Goal: Task Accomplishment & Management: Use online tool/utility

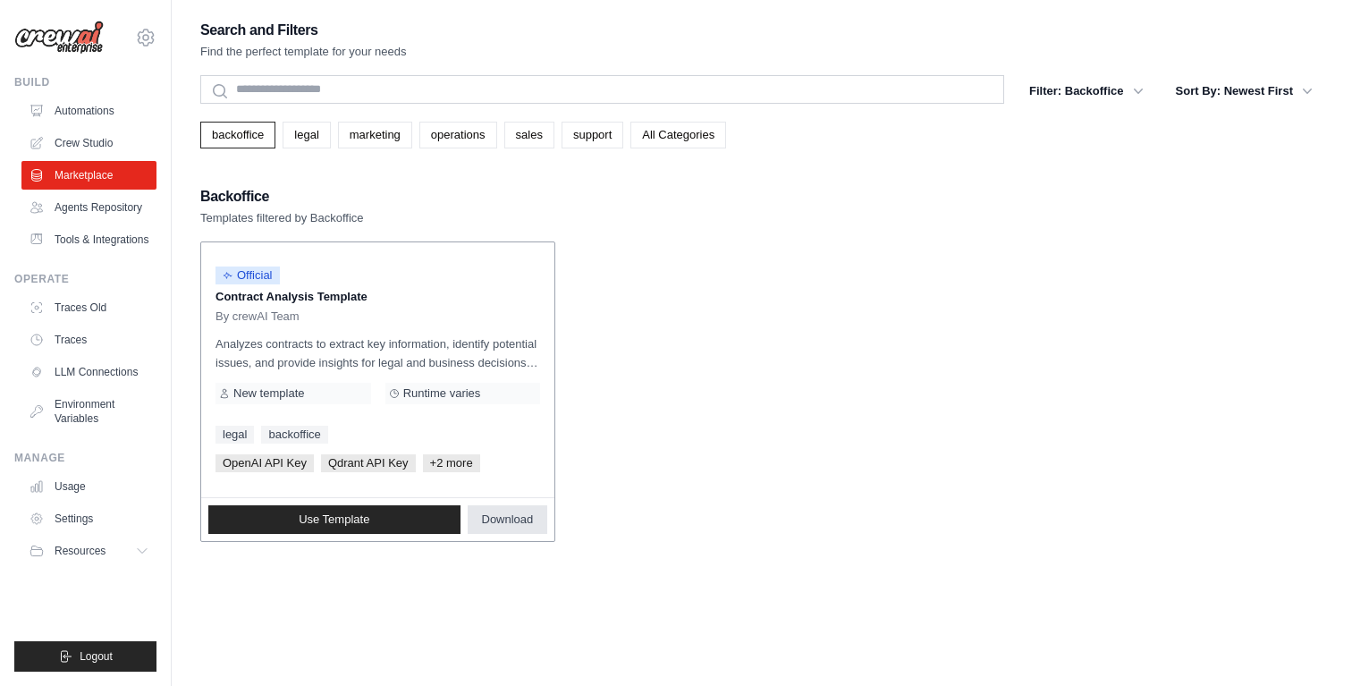
click at [511, 519] on span "Download" at bounding box center [508, 519] width 52 height 14
click at [252, 132] on link "backoffice" at bounding box center [237, 135] width 75 height 27
click at [314, 134] on link "legal" at bounding box center [306, 135] width 47 height 27
click at [380, 146] on link "marketing" at bounding box center [375, 135] width 74 height 27
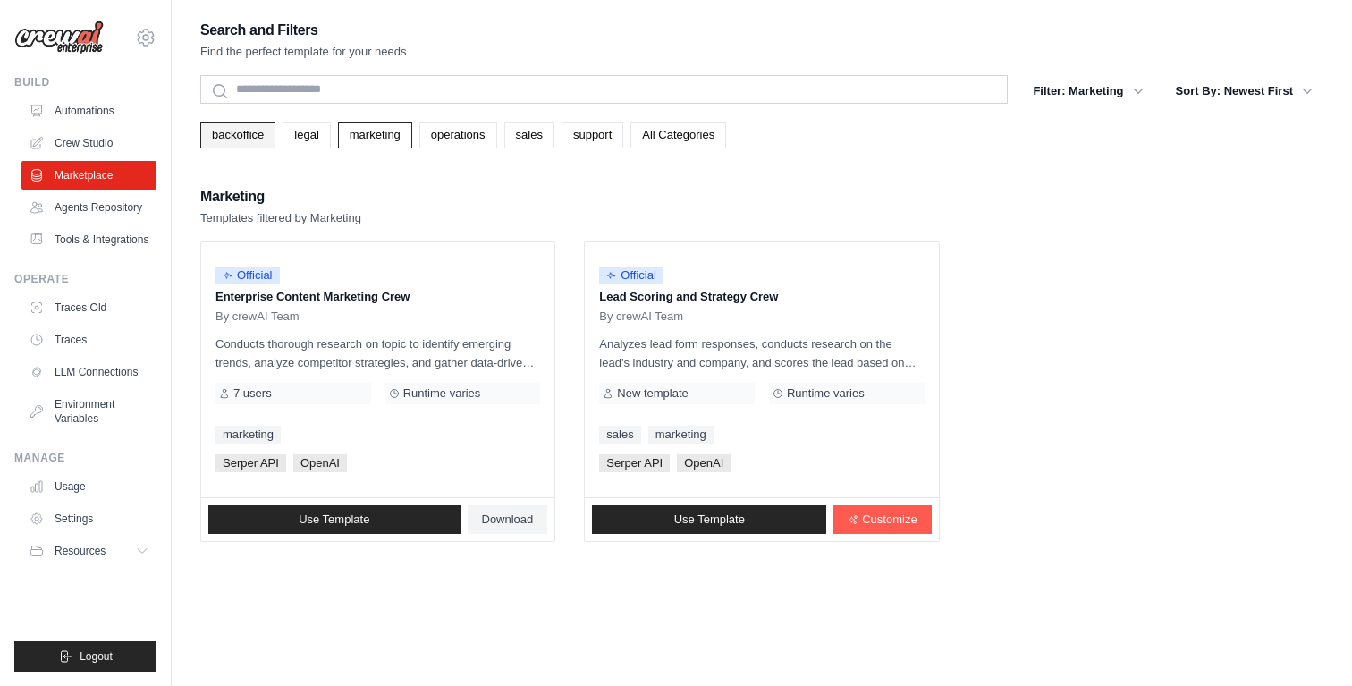
click at [240, 139] on link "backoffice" at bounding box center [237, 135] width 75 height 27
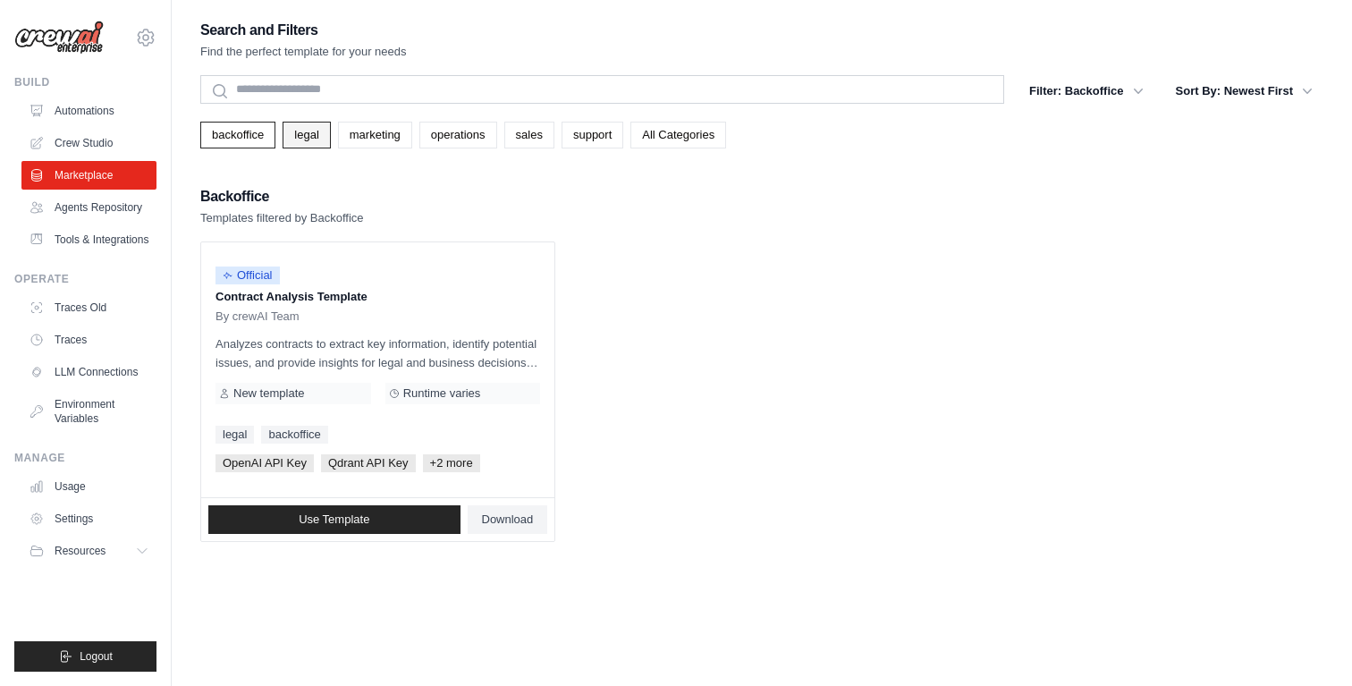
click at [311, 143] on link "legal" at bounding box center [306, 135] width 47 height 27
click at [521, 523] on span "Download" at bounding box center [508, 519] width 52 height 14
click at [221, 139] on link "backoffice" at bounding box center [237, 135] width 75 height 27
click at [323, 138] on link "legal" at bounding box center [306, 135] width 47 height 27
click at [378, 137] on link "marketing" at bounding box center [375, 135] width 74 height 27
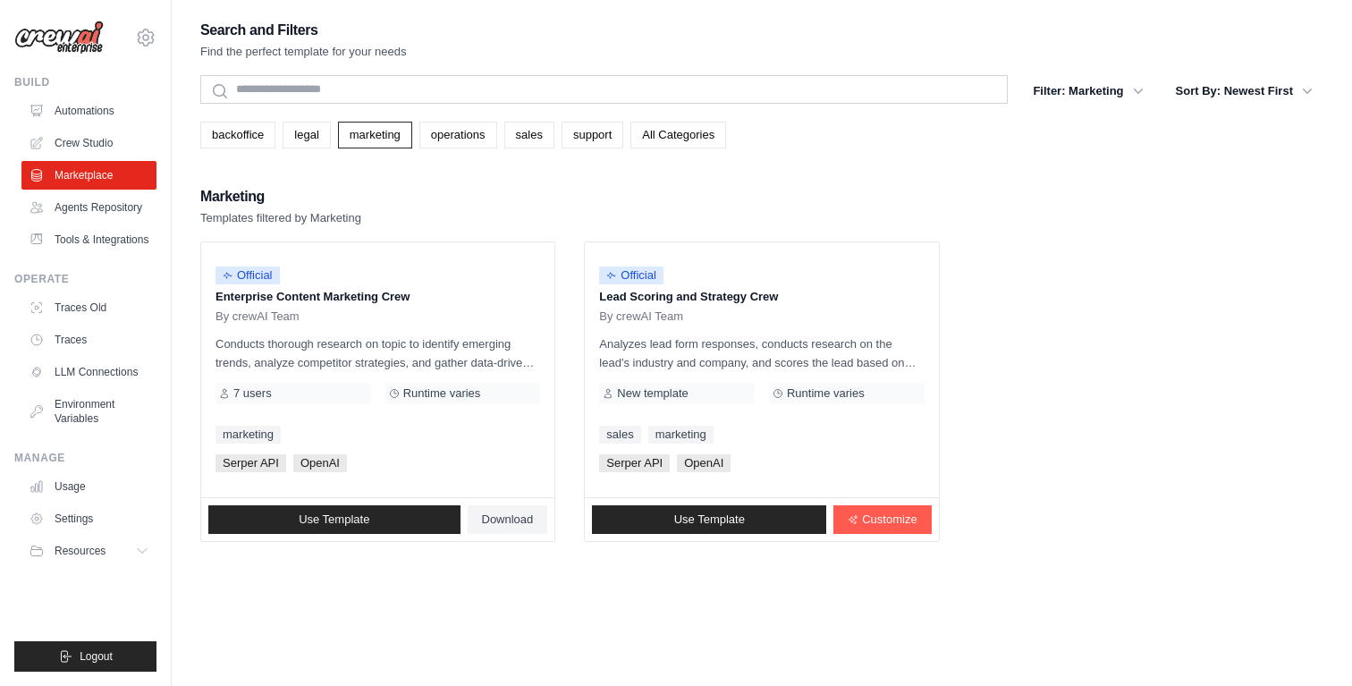
click at [756, 592] on div "Search and Filters Find the perfect template for your needs Search Filter: Mark…" at bounding box center [761, 361] width 1123 height 686
click at [495, 519] on span "Download" at bounding box center [508, 519] width 52 height 14
click at [663, 347] on p "Analyzes lead form responses, conducts research on the lead's industry and comp…" at bounding box center [761, 353] width 325 height 38
click at [875, 516] on span "Customize" at bounding box center [889, 519] width 55 height 14
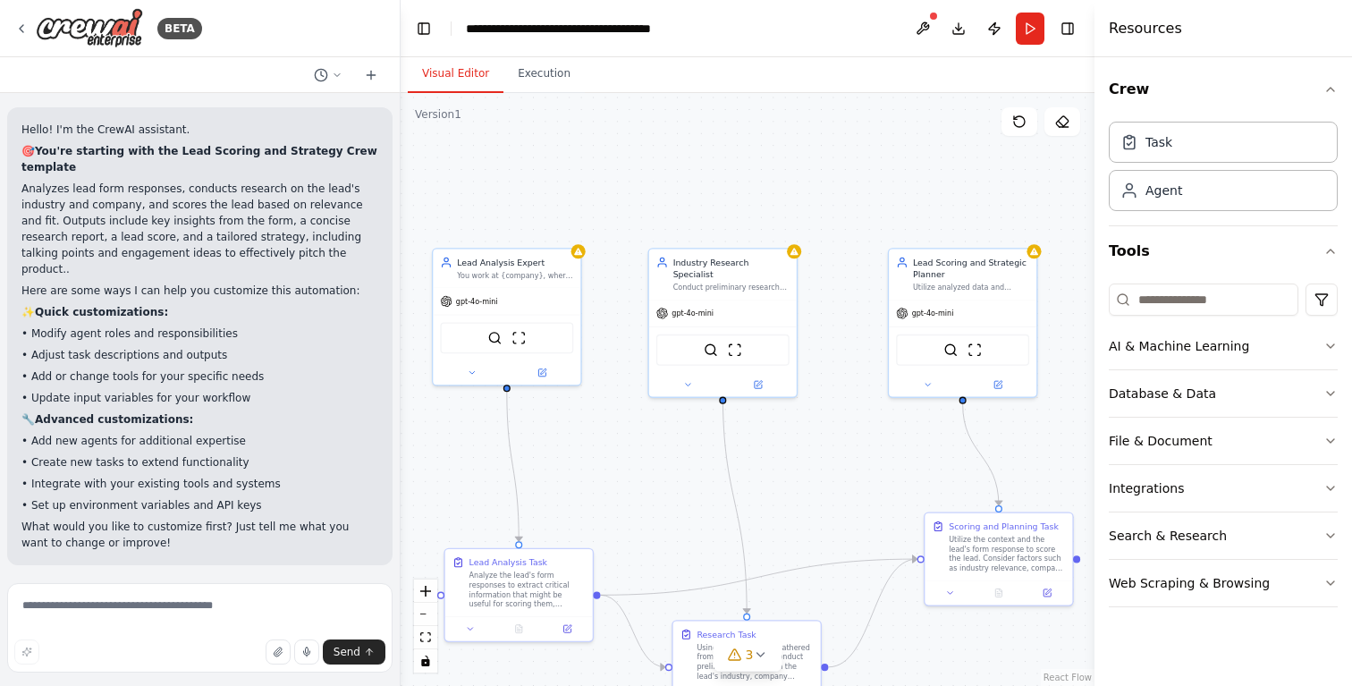
click at [583, 509] on div ".deletable-edge-delete-btn { width: 20px; height: 20px; border: 0px solid #ffff…" at bounding box center [748, 389] width 694 height 593
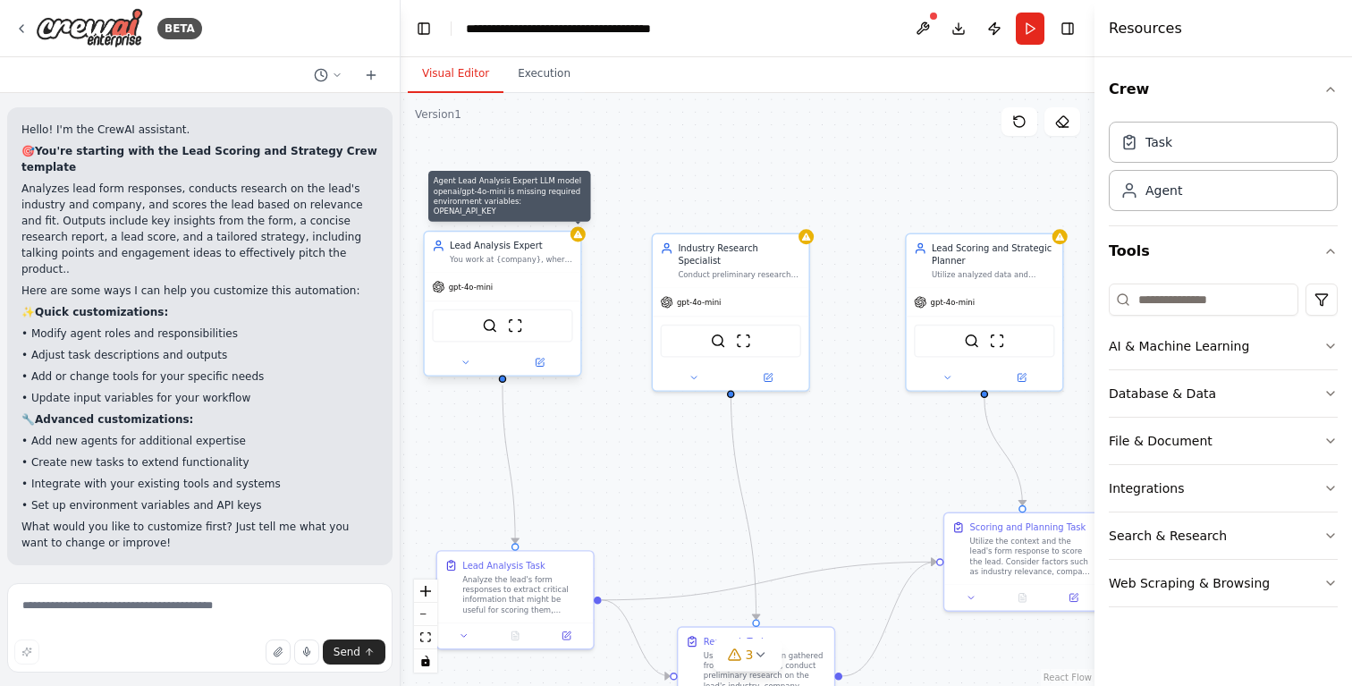
click at [581, 232] on icon at bounding box center [578, 234] width 10 height 10
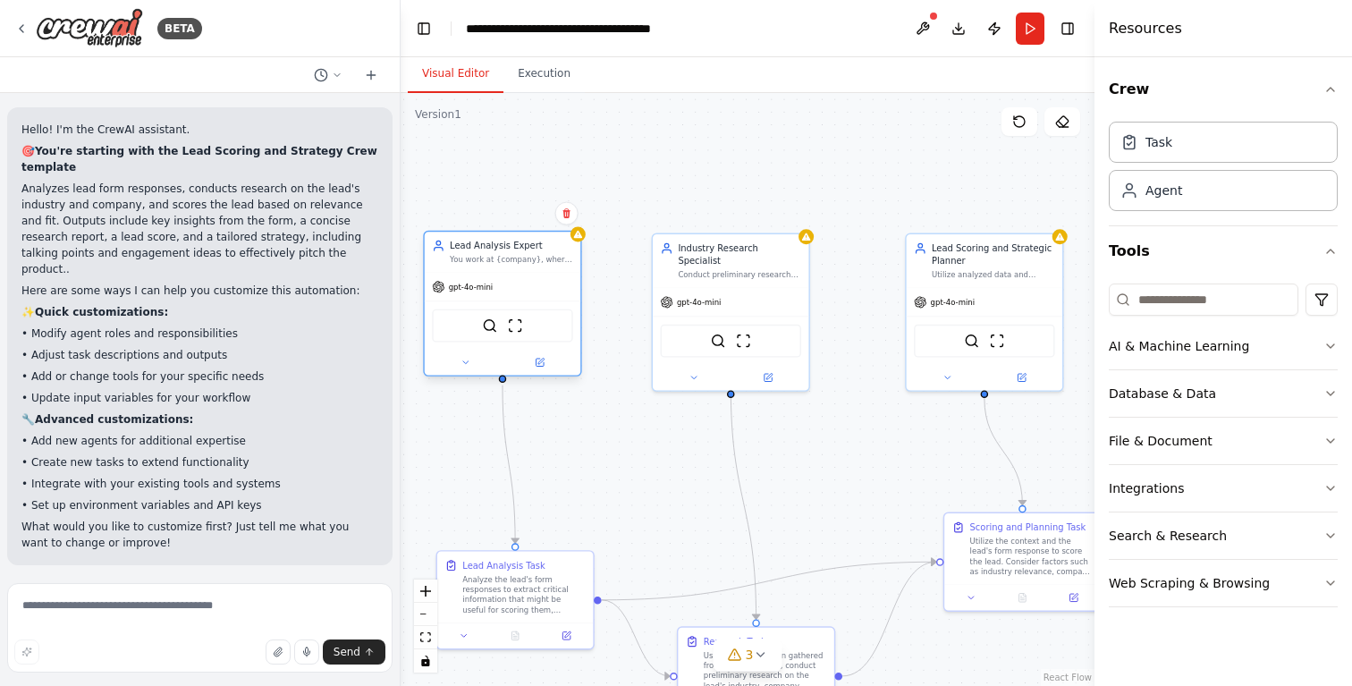
click at [581, 244] on div "Lead Analysis Expert You work at {company}, where you main goal is to analyze l…" at bounding box center [502, 304] width 158 height 146
click at [533, 325] on div "SerperDevTool ScrapeWebsiteTool" at bounding box center [502, 325] width 140 height 33
click at [532, 588] on div "Analyze the lead's form responses to extract critical information that might be…" at bounding box center [523, 591] width 123 height 40
click at [733, 325] on div "SerperDevTool ScrapeWebsiteTool" at bounding box center [731, 338] width 140 height 33
click at [515, 327] on img at bounding box center [515, 325] width 15 height 15
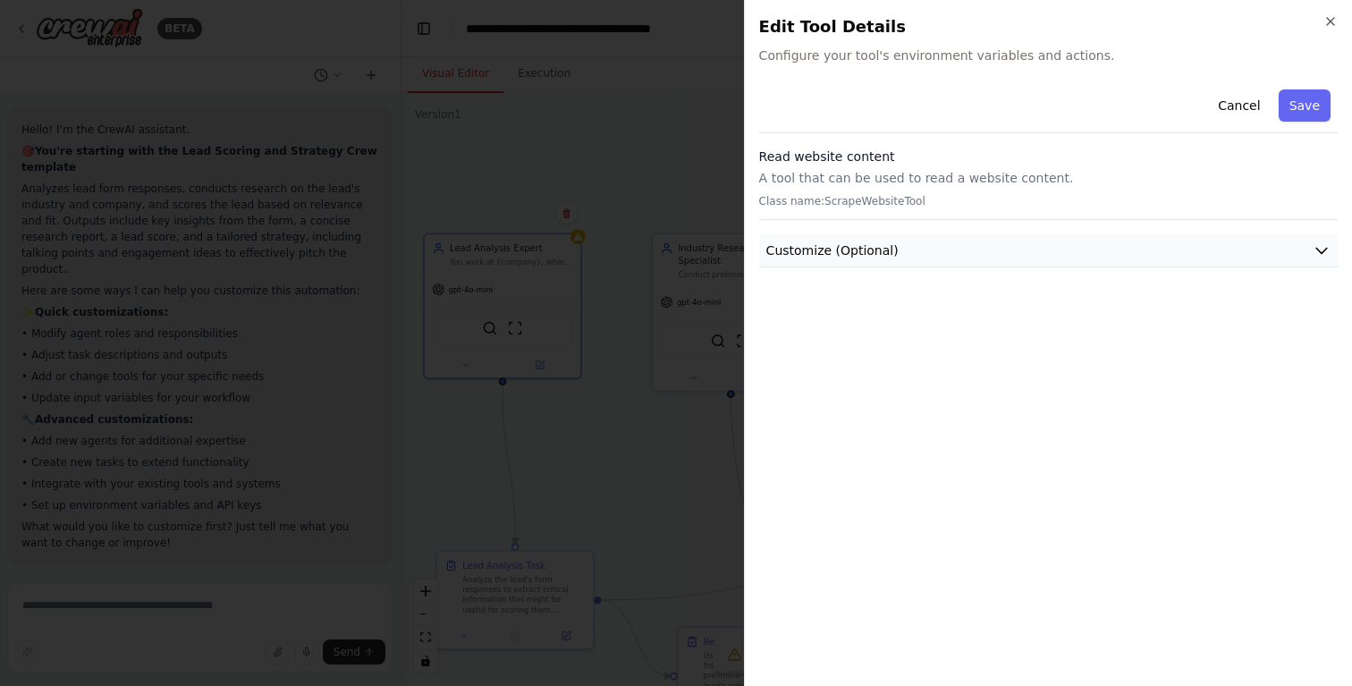
click at [1020, 257] on button "Customize (Optional)" at bounding box center [1048, 250] width 578 height 33
click at [918, 103] on div "Cancel Save" at bounding box center [1048, 107] width 578 height 51
click at [1327, 21] on icon "button" at bounding box center [1330, 21] width 14 height 14
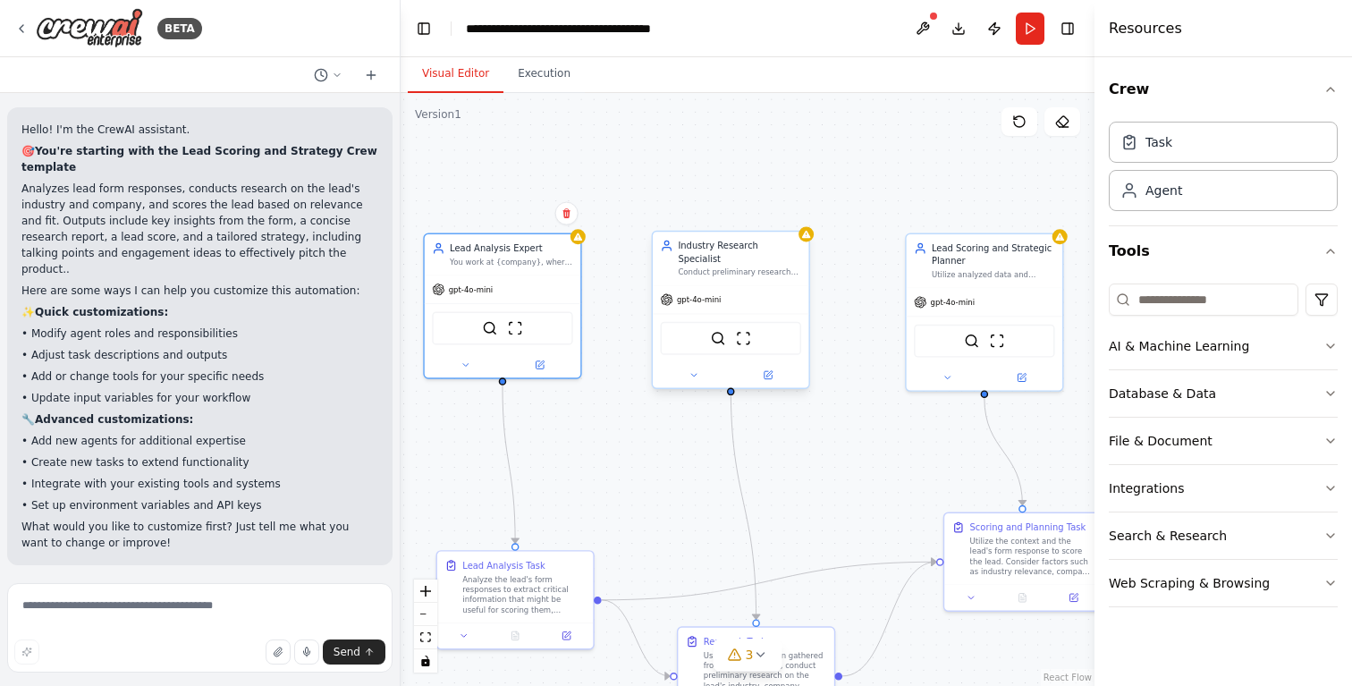
click at [731, 331] on div "SerperDevTool ScrapeWebsiteTool" at bounding box center [731, 338] width 140 height 33
click at [772, 367] on button at bounding box center [768, 374] width 72 height 15
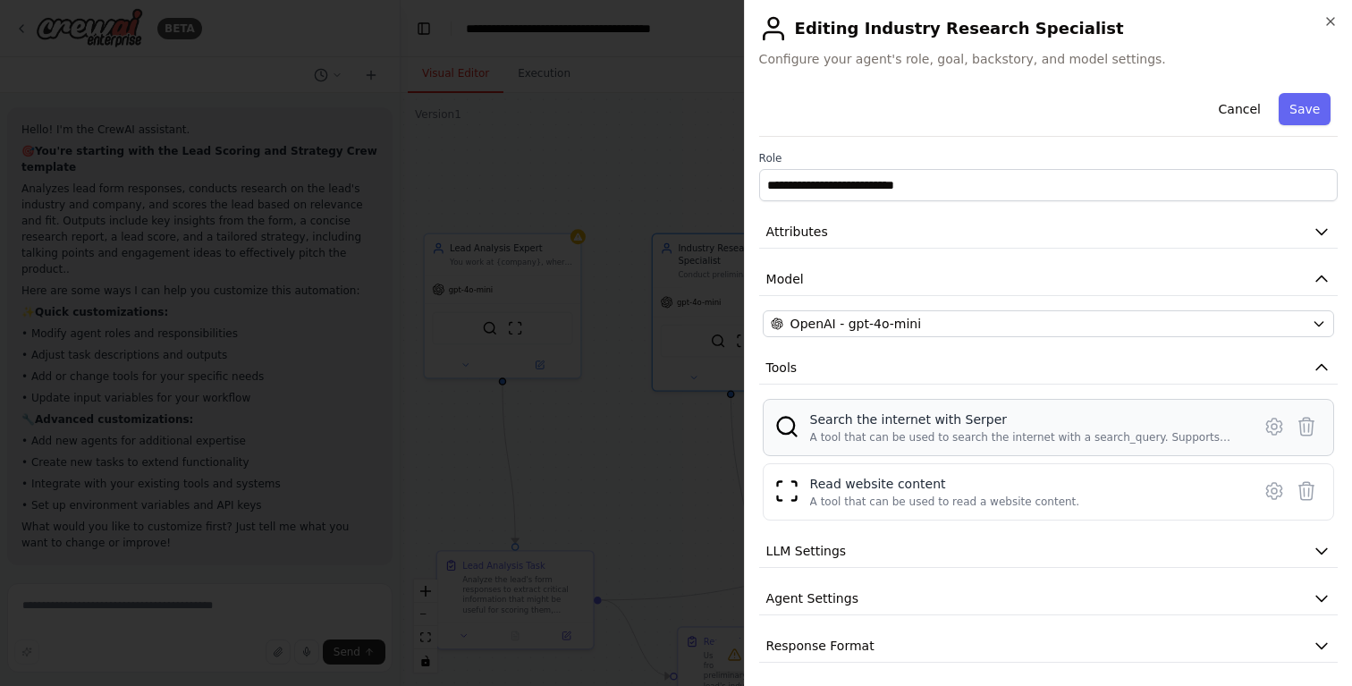
scroll to position [5, 0]
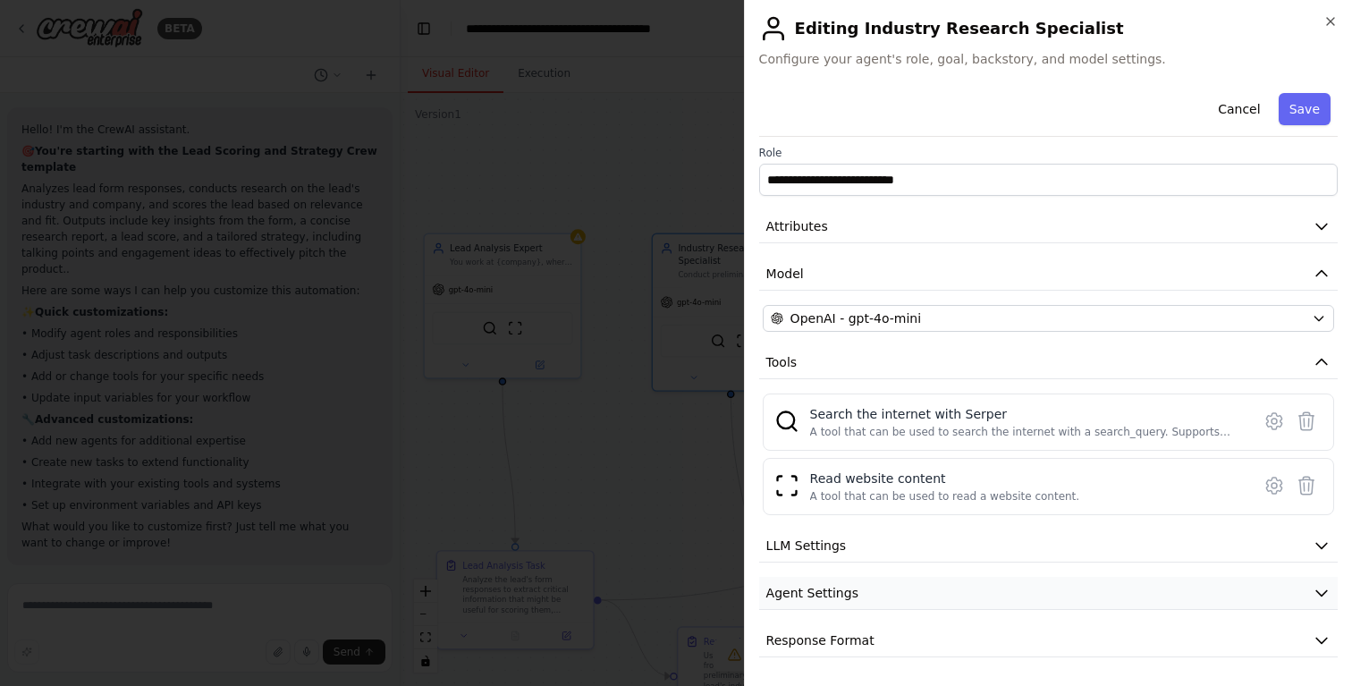
click at [876, 596] on button "Agent Settings" at bounding box center [1048, 593] width 578 height 33
click at [865, 549] on button "LLM Settings" at bounding box center [1048, 545] width 578 height 33
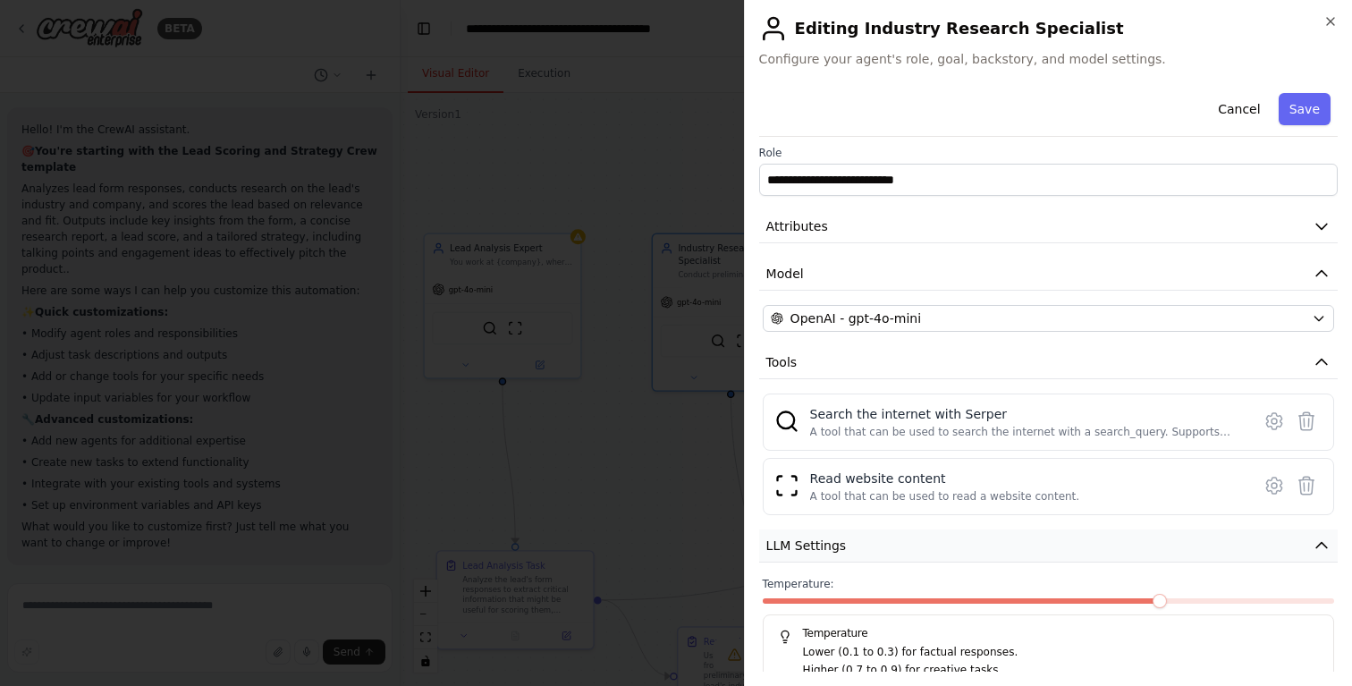
click at [865, 549] on button "LLM Settings" at bounding box center [1048, 545] width 578 height 33
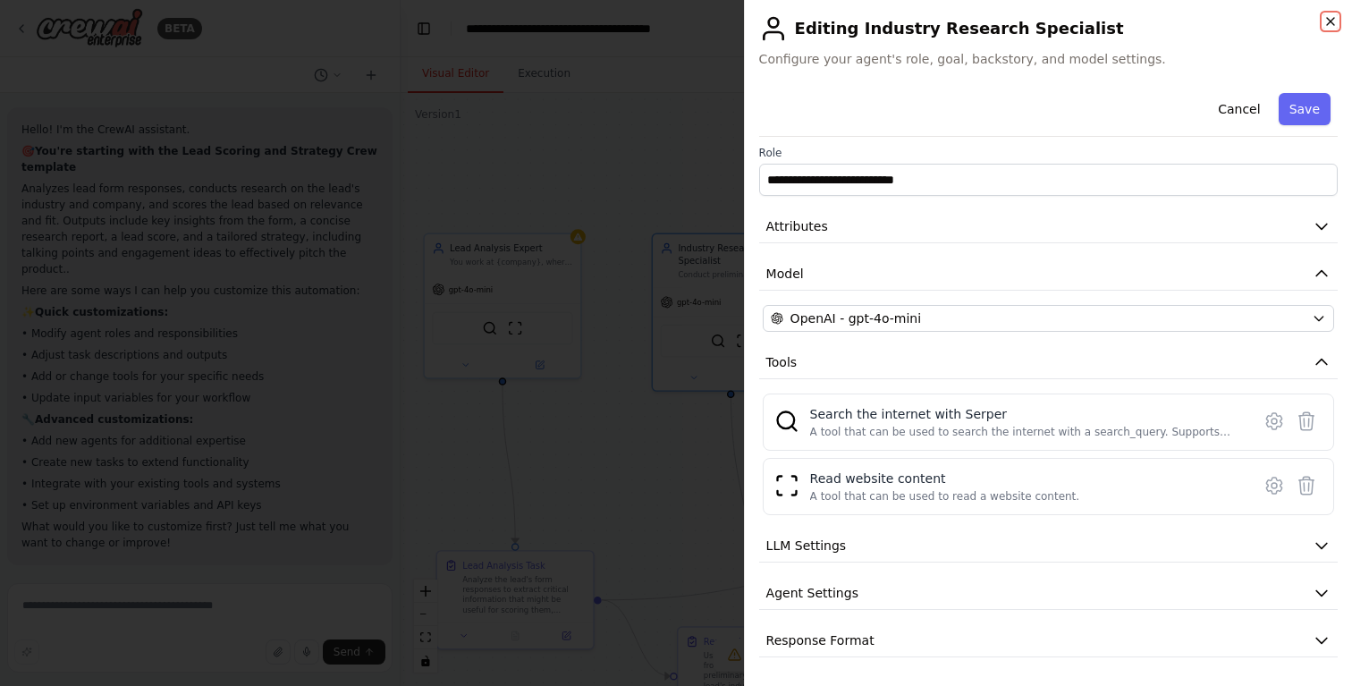
click at [1334, 21] on icon "button" at bounding box center [1330, 21] width 14 height 14
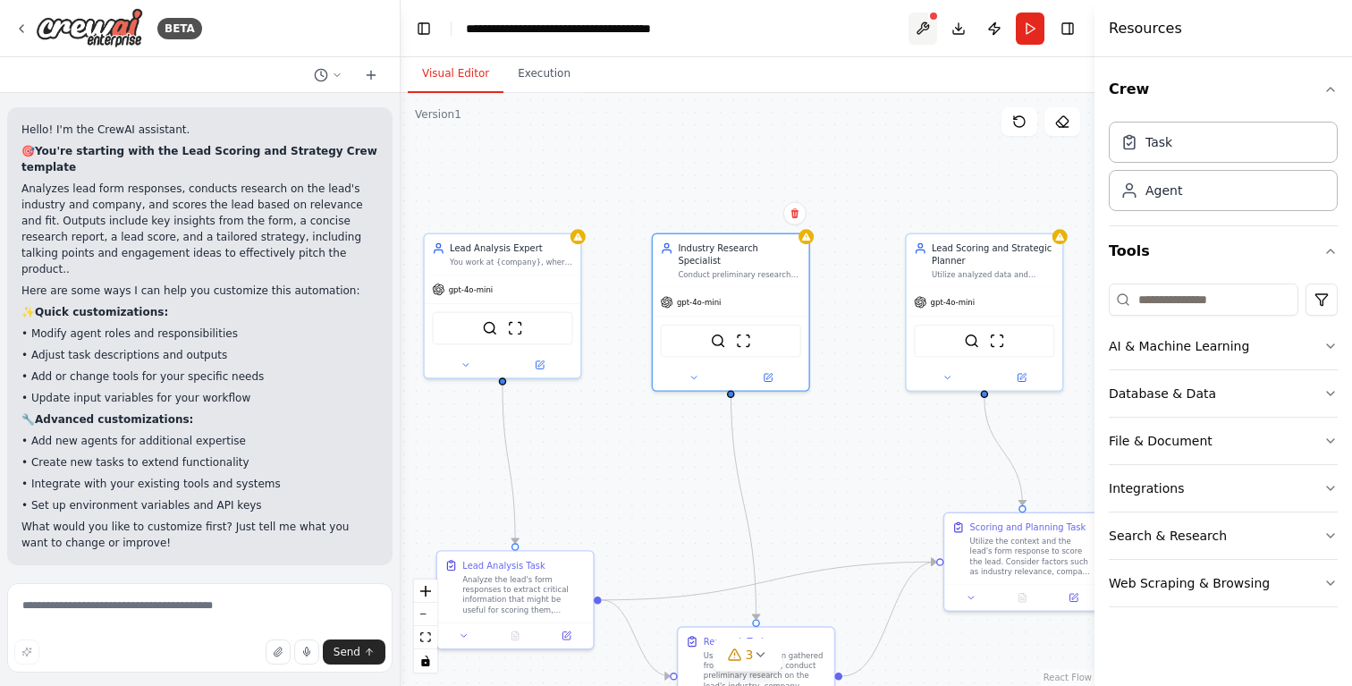
click at [921, 28] on button at bounding box center [922, 29] width 29 height 32
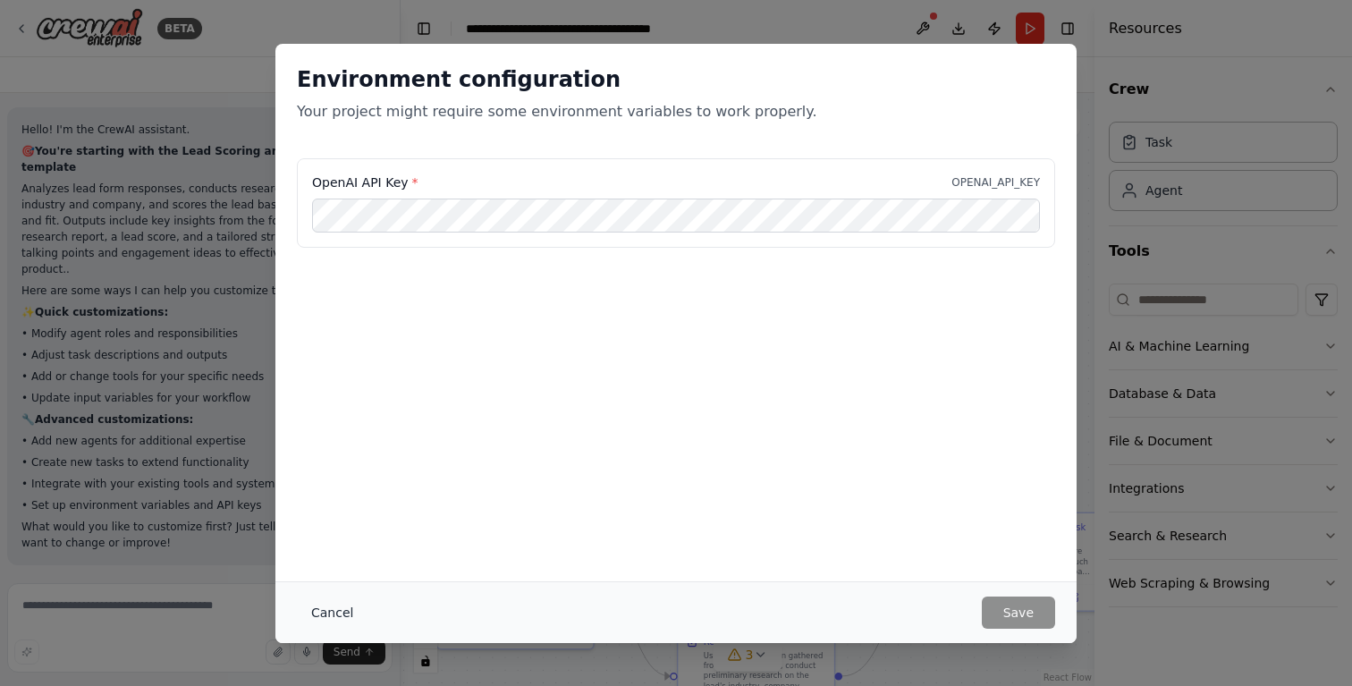
click at [325, 610] on button "Cancel" at bounding box center [332, 612] width 71 height 32
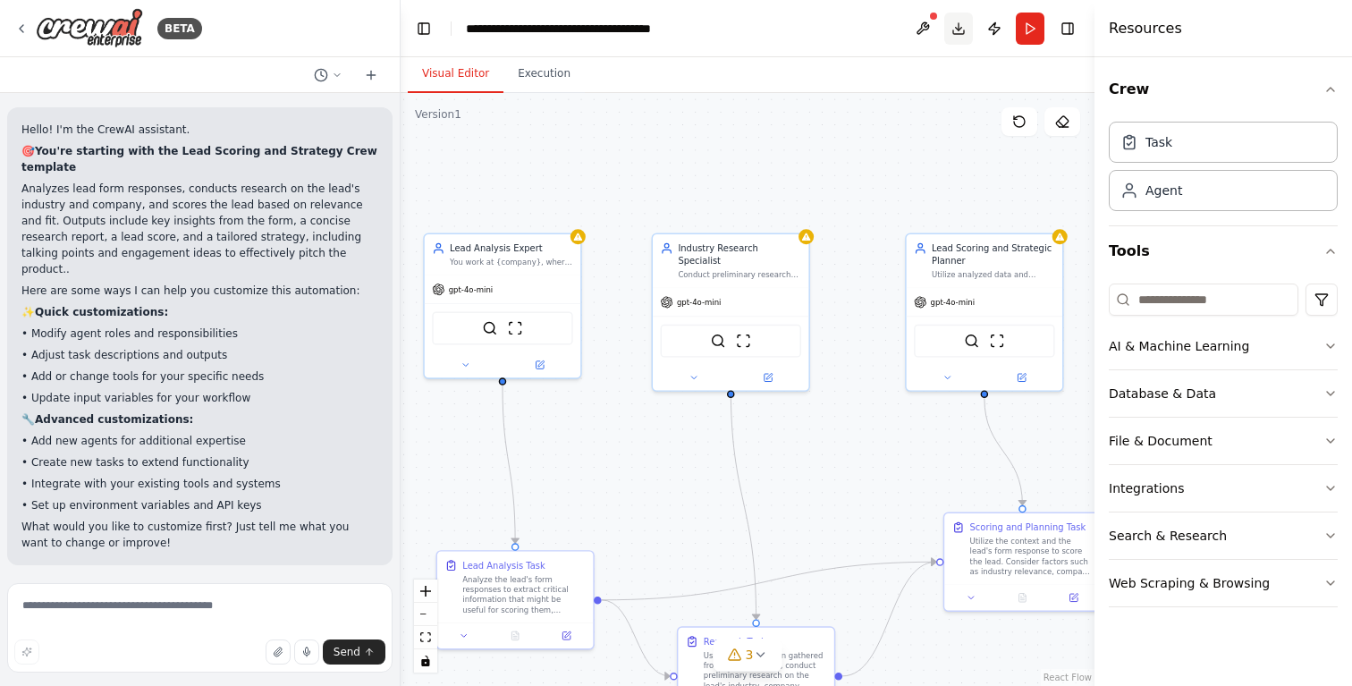
click at [962, 29] on button "Download" at bounding box center [958, 29] width 29 height 32
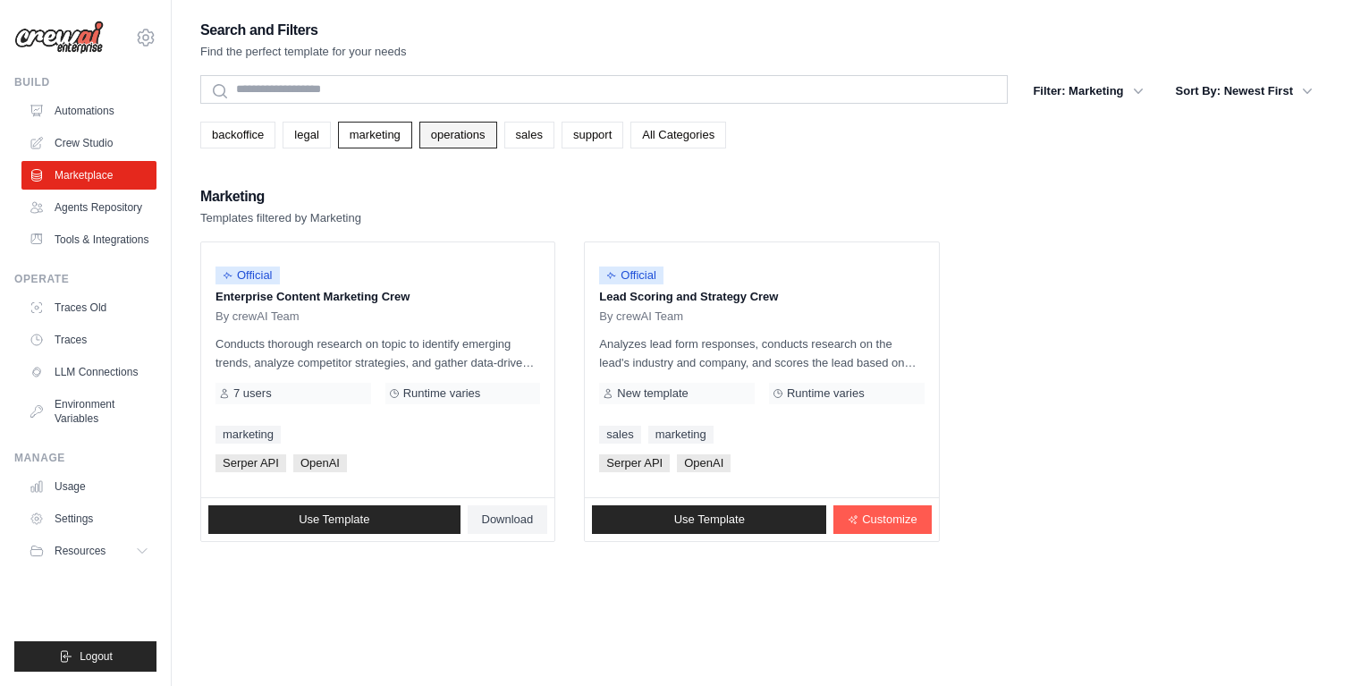
click at [465, 139] on link "operations" at bounding box center [458, 135] width 78 height 27
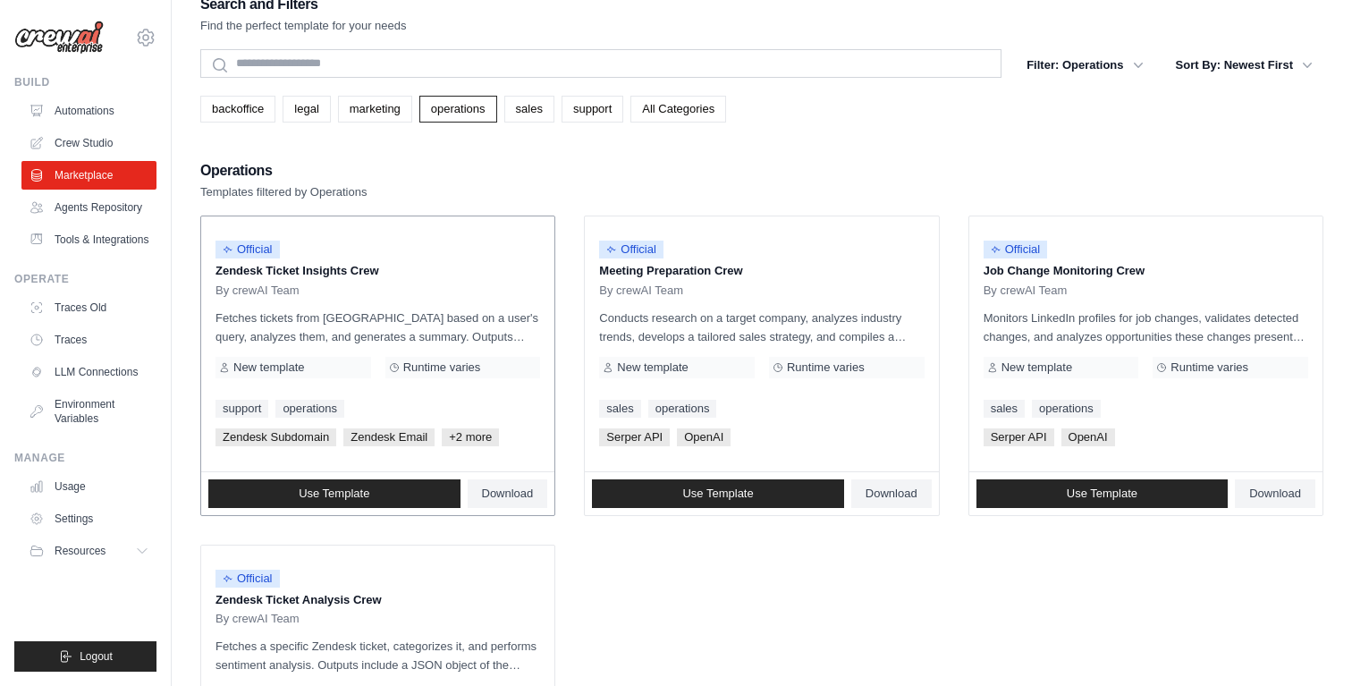
scroll to position [34, 0]
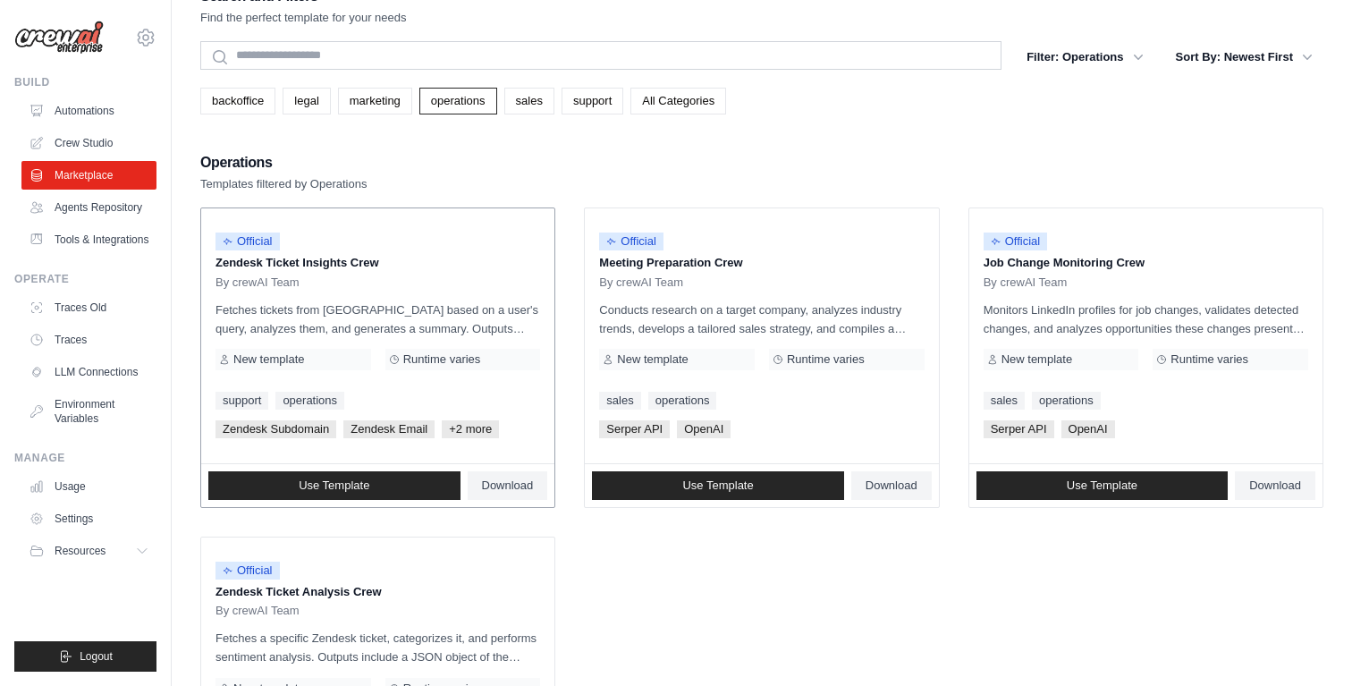
click at [238, 241] on span "Official" at bounding box center [247, 241] width 64 height 18
click at [454, 179] on div "Operations Templates filtered by Operations" at bounding box center [761, 171] width 1123 height 43
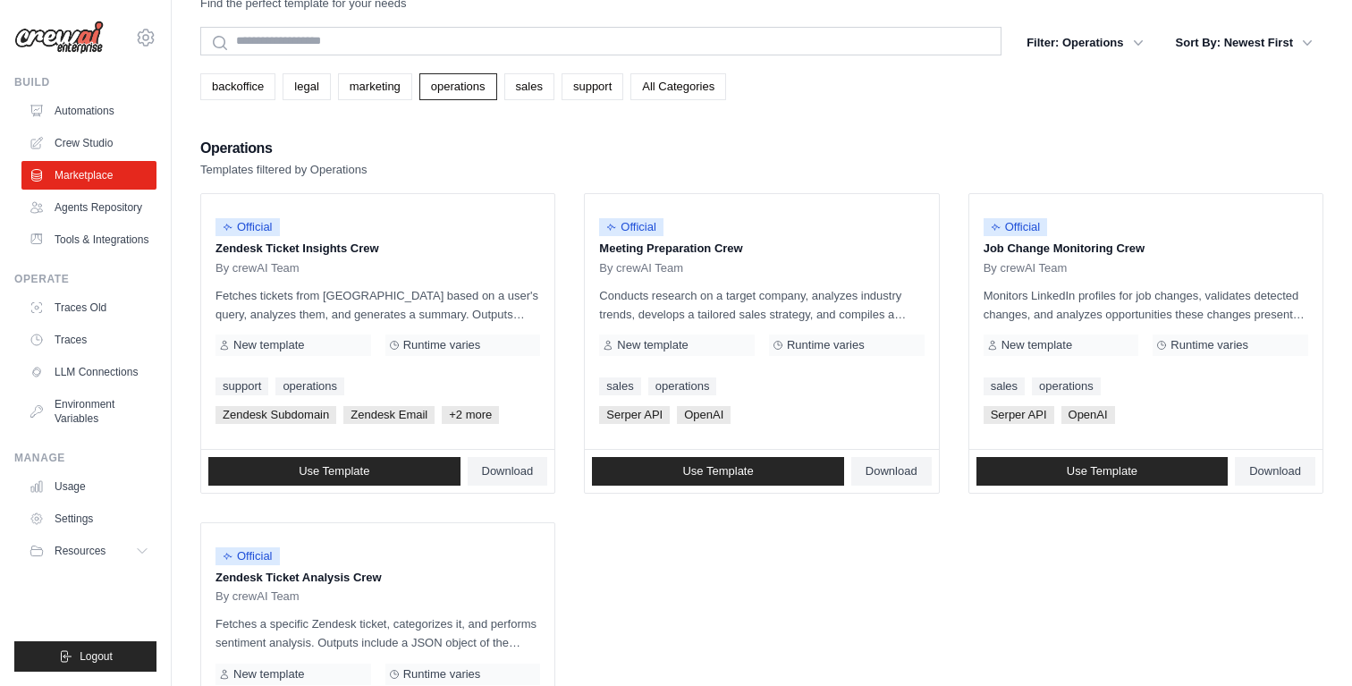
scroll to position [45, 0]
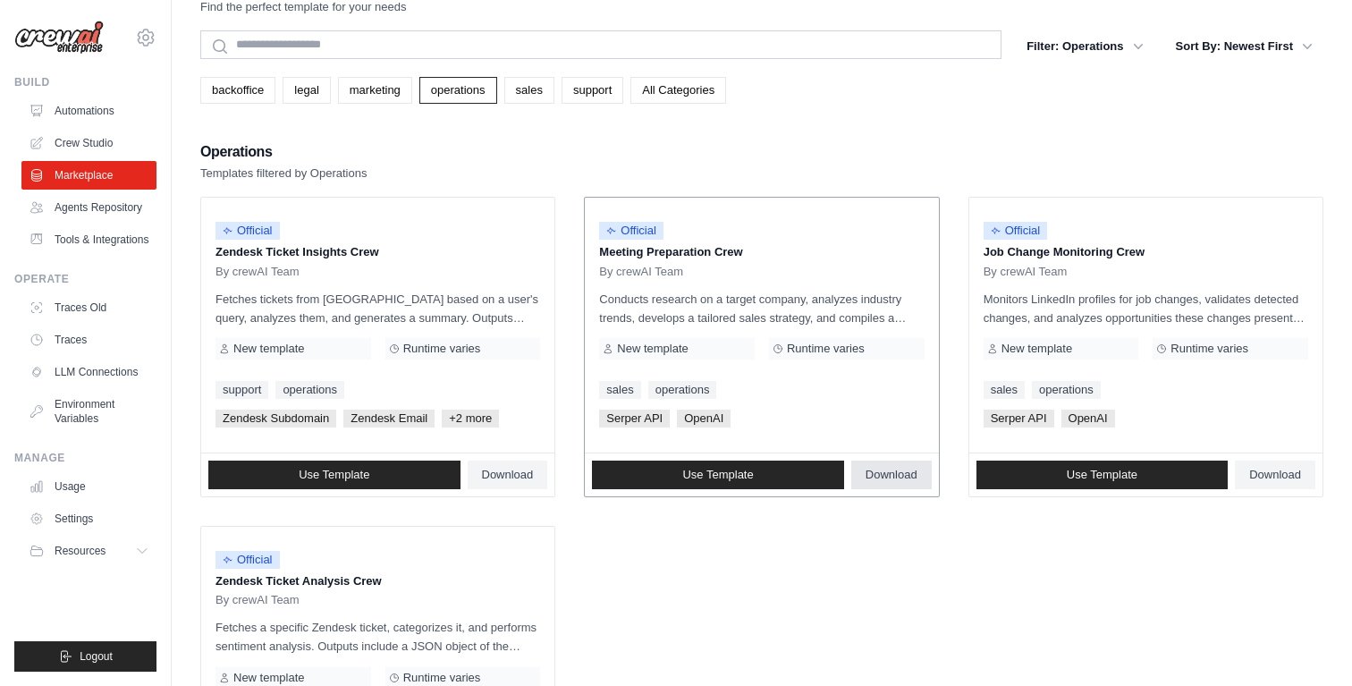
click at [879, 472] on span "Download" at bounding box center [891, 475] width 52 height 14
click at [996, 585] on ul "Official Zendesk Ticket Insights Crew By crewAI Team Fetches tickets from Zende…" at bounding box center [761, 511] width 1123 height 629
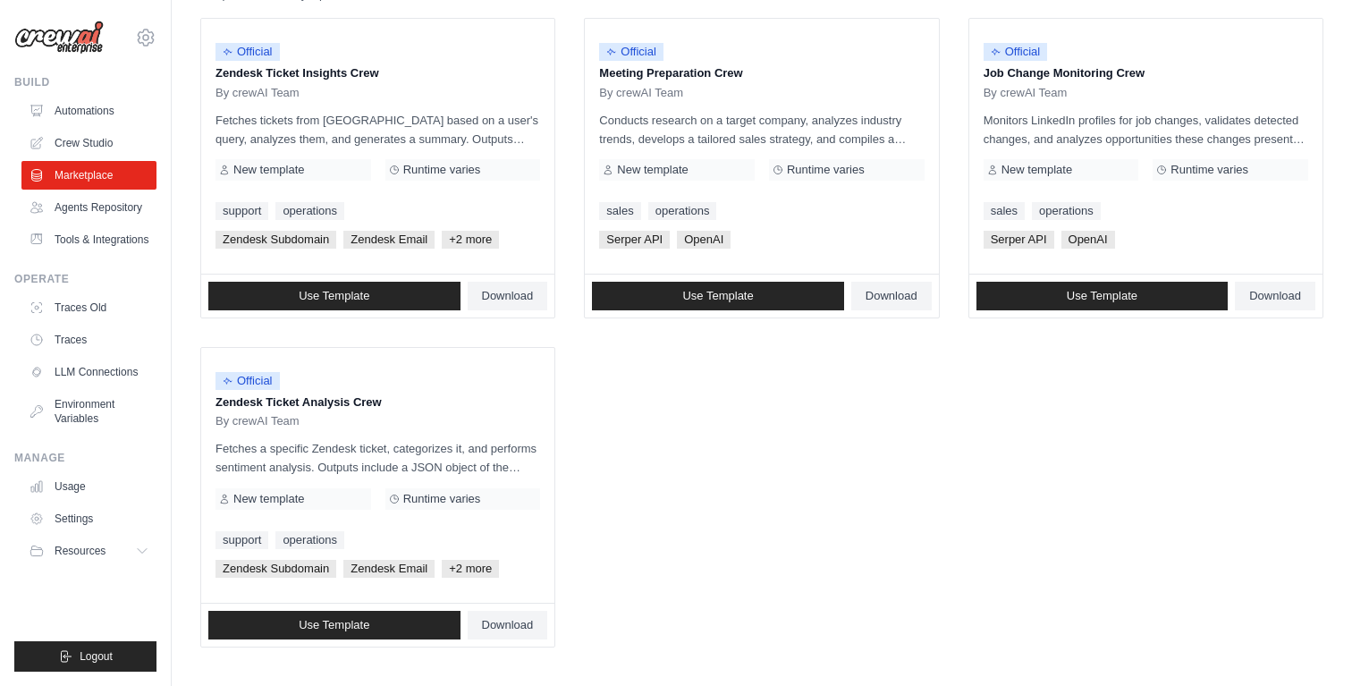
scroll to position [0, 0]
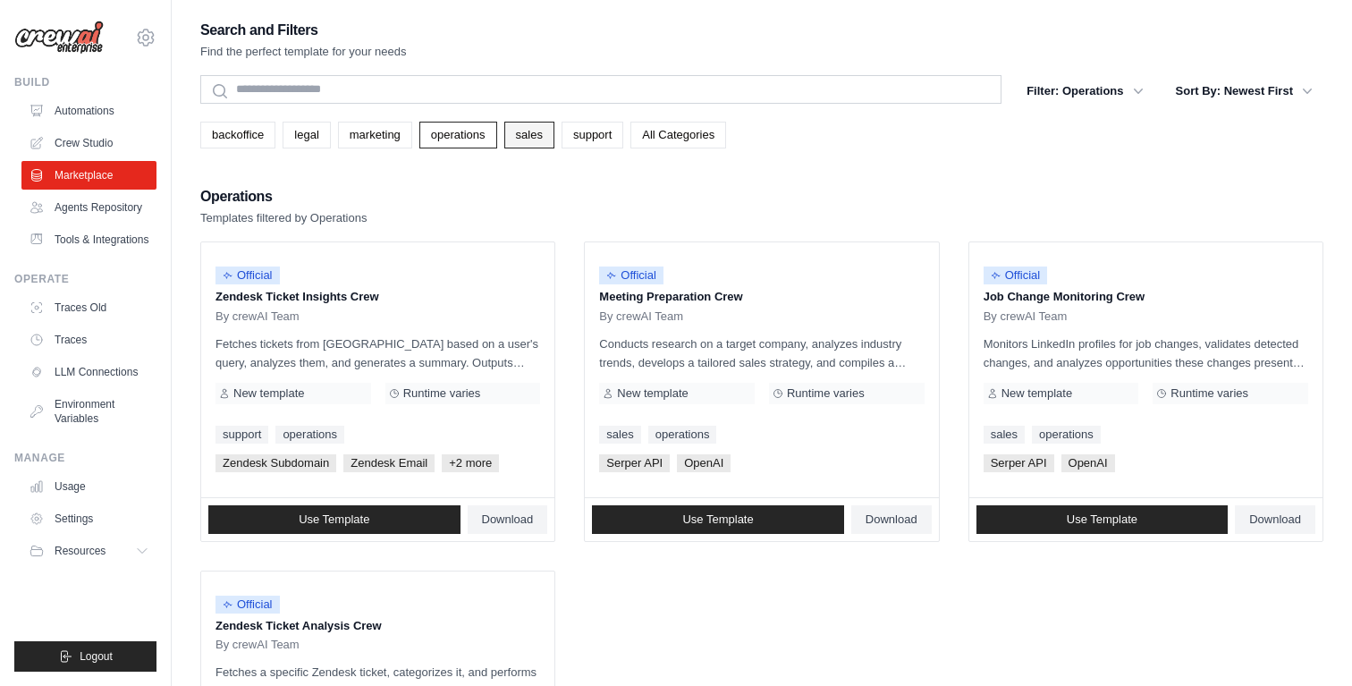
click at [552, 139] on link "sales" at bounding box center [529, 135] width 50 height 27
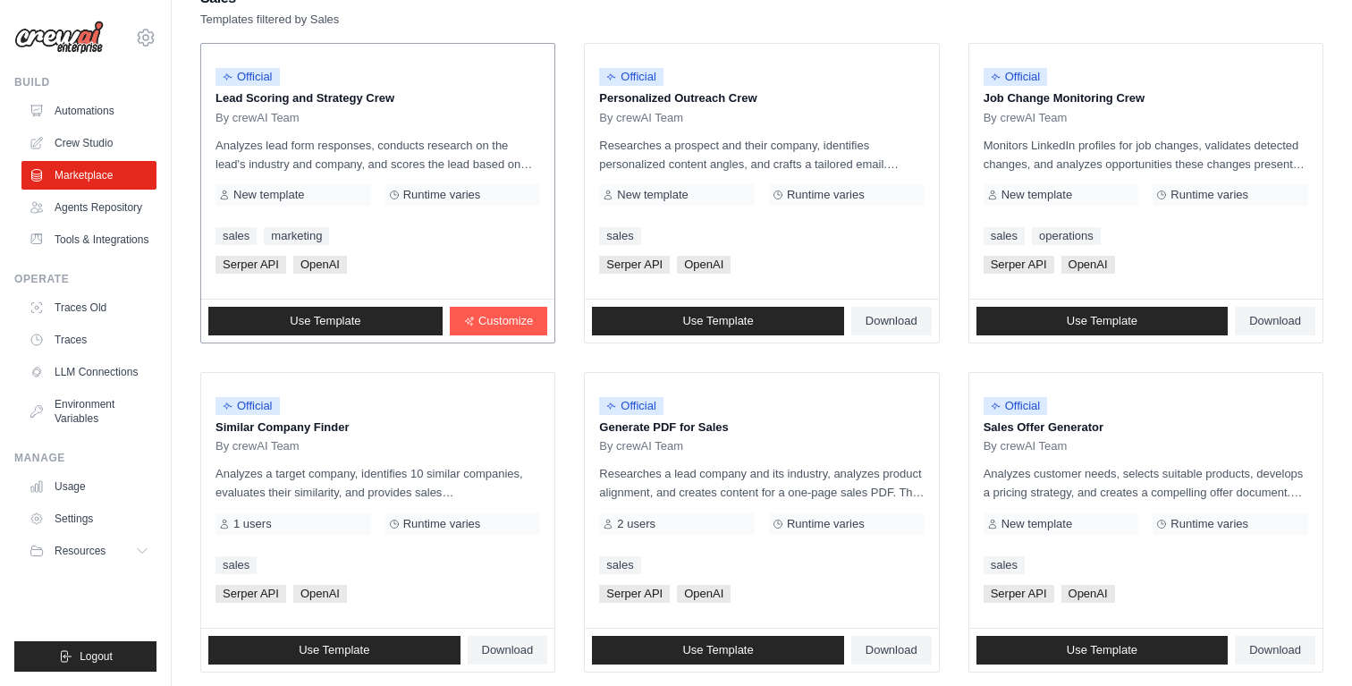
scroll to position [199, 0]
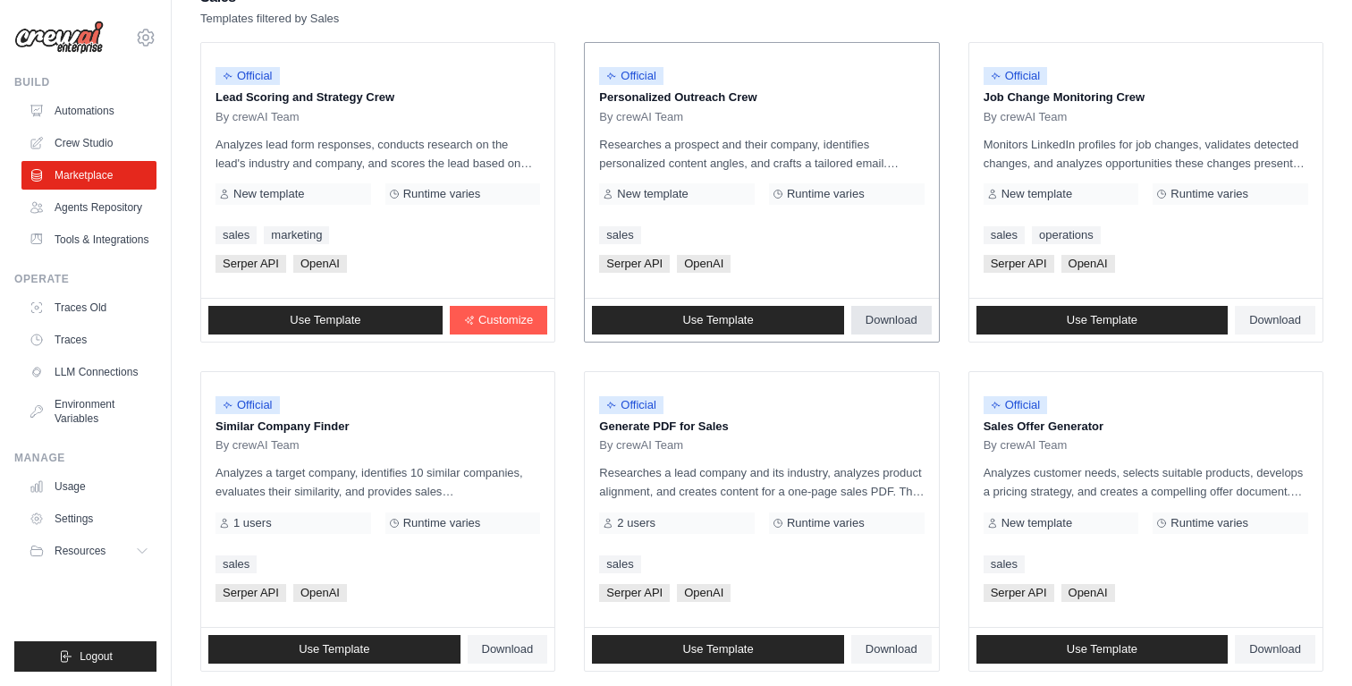
click at [895, 322] on span "Download" at bounding box center [891, 320] width 52 height 14
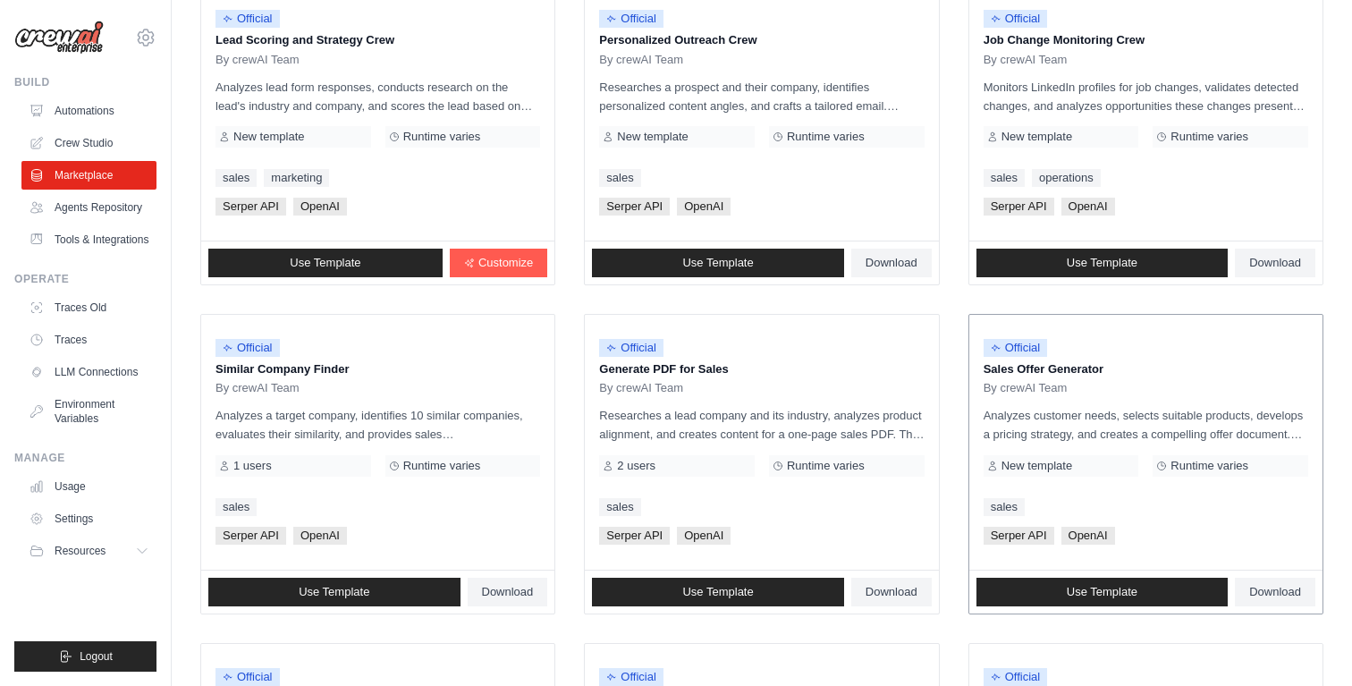
scroll to position [257, 0]
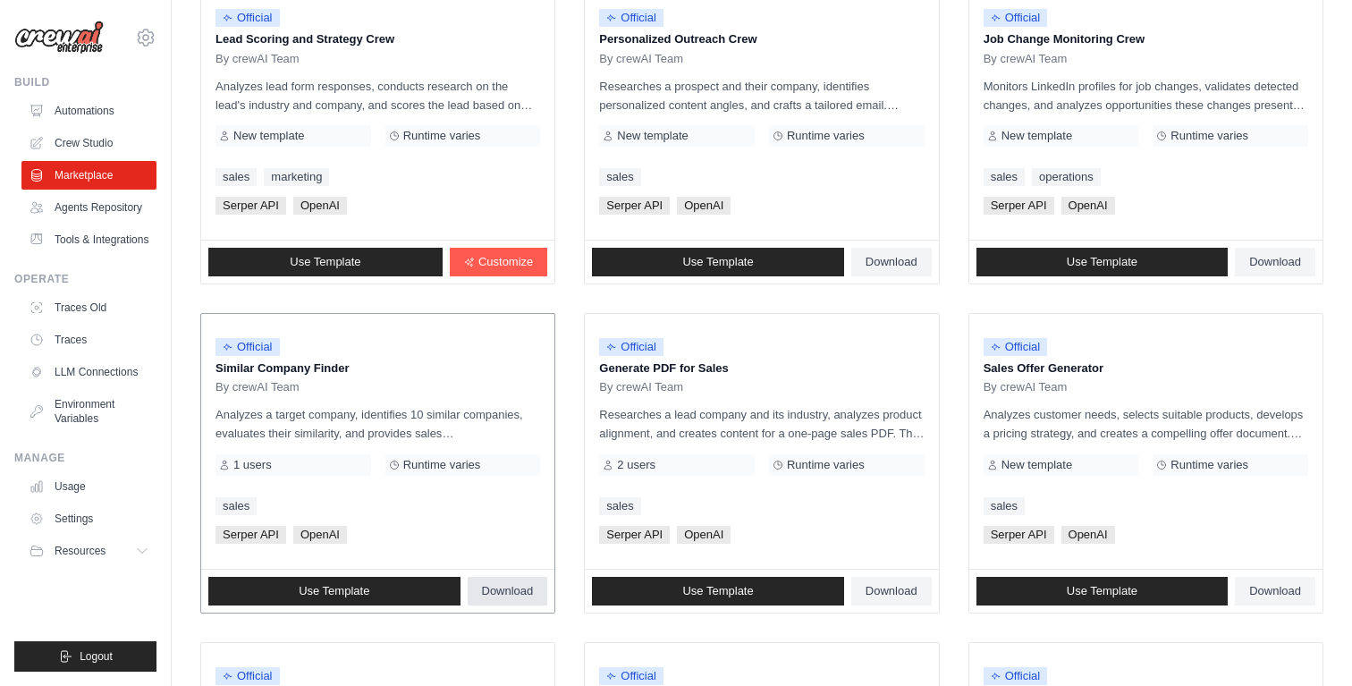
click at [510, 595] on span "Download" at bounding box center [508, 591] width 52 height 14
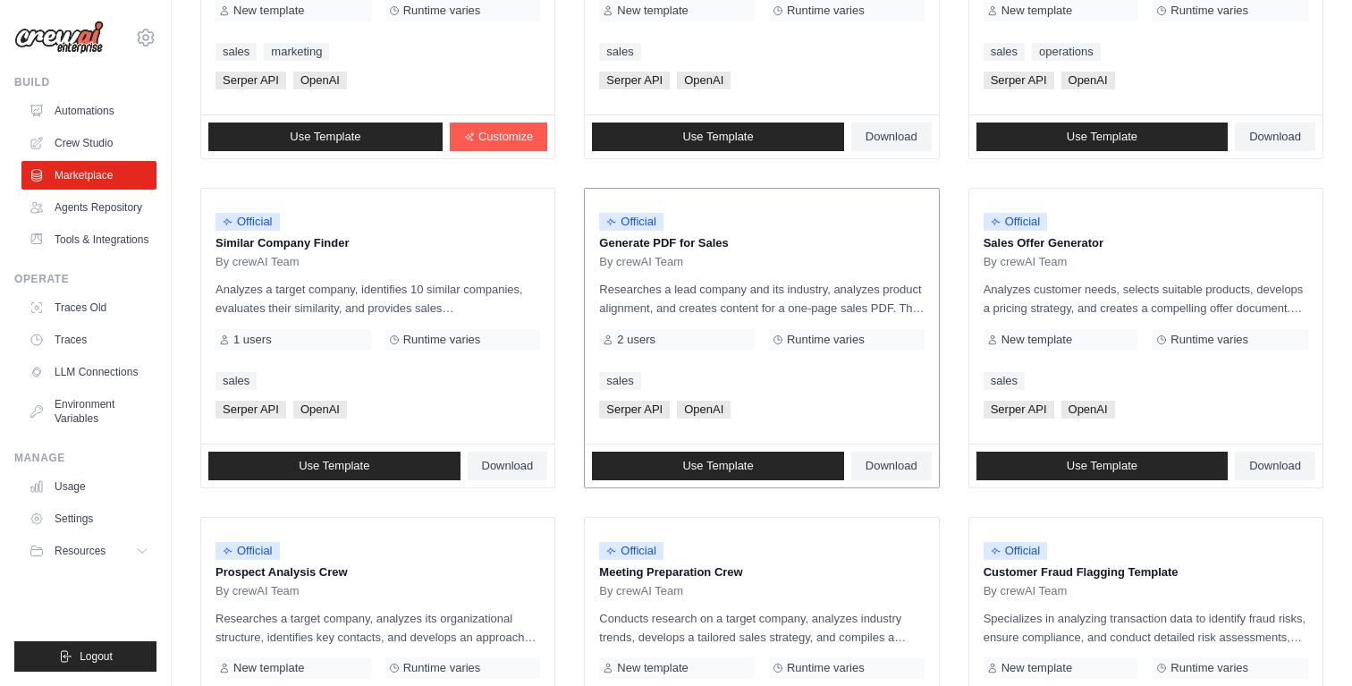
scroll to position [399, 0]
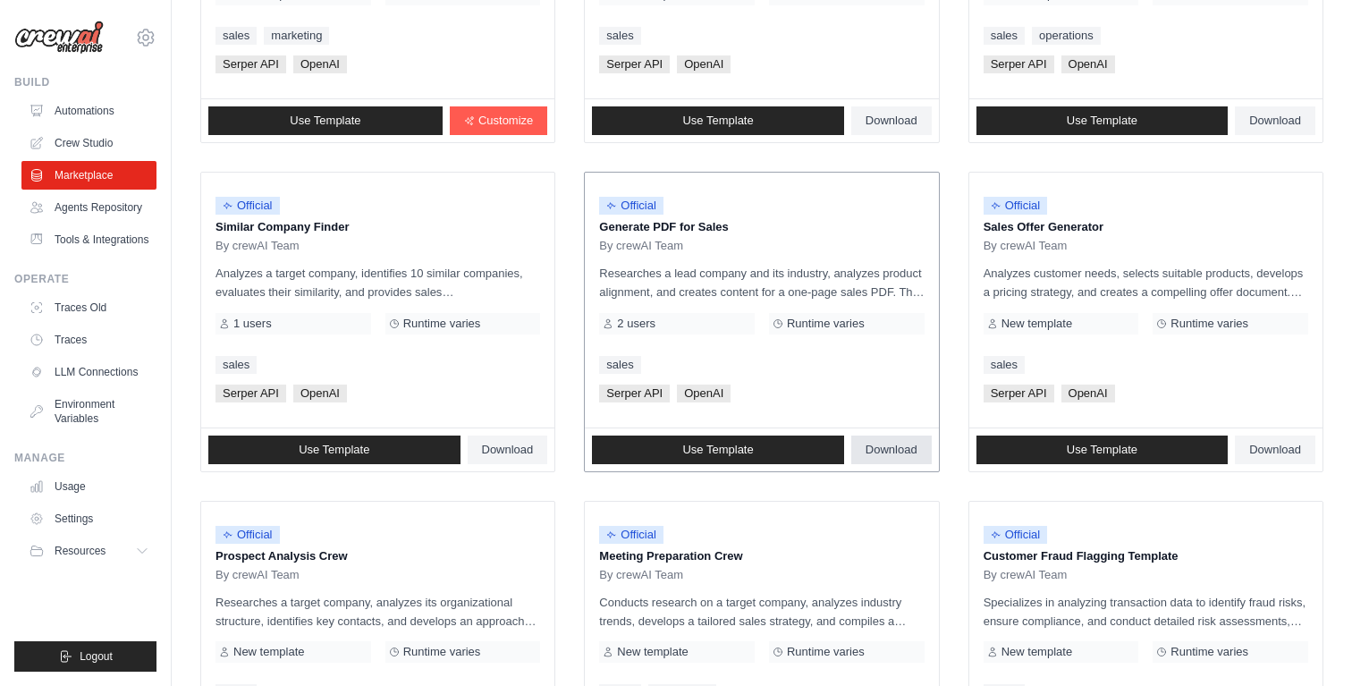
click at [887, 446] on span "Download" at bounding box center [891, 450] width 52 height 14
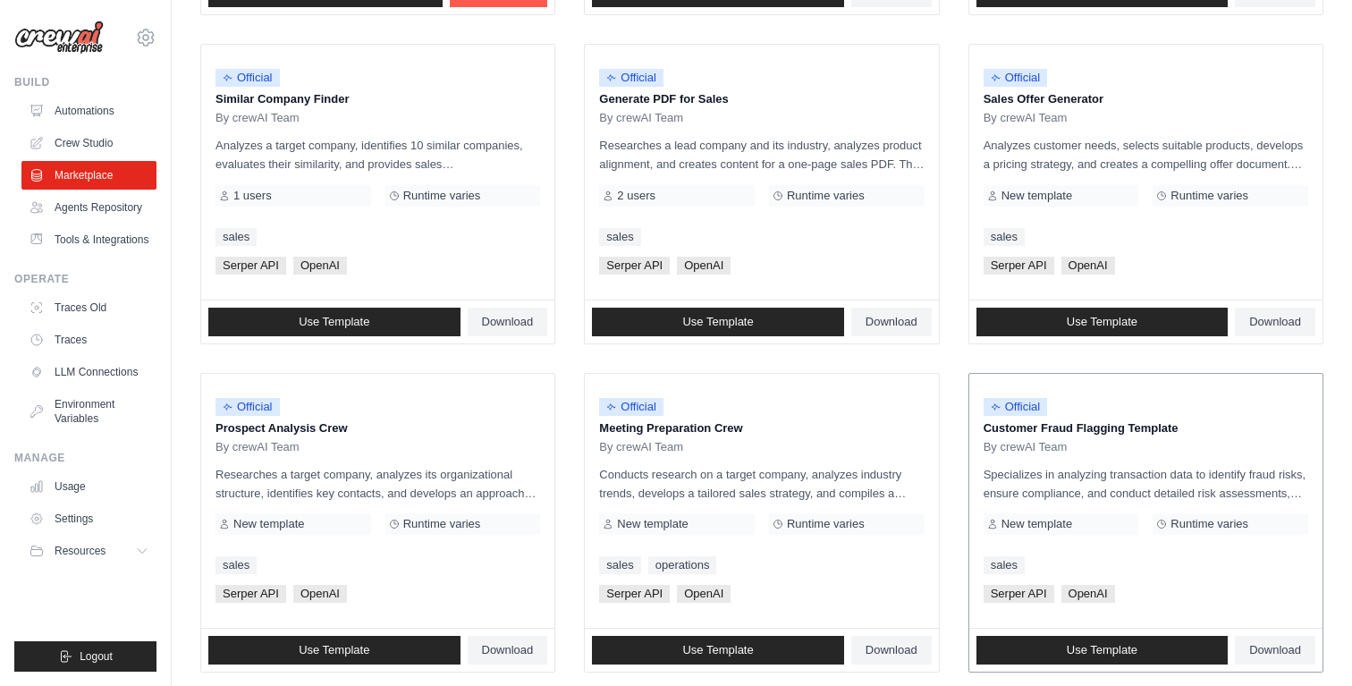
scroll to position [529, 0]
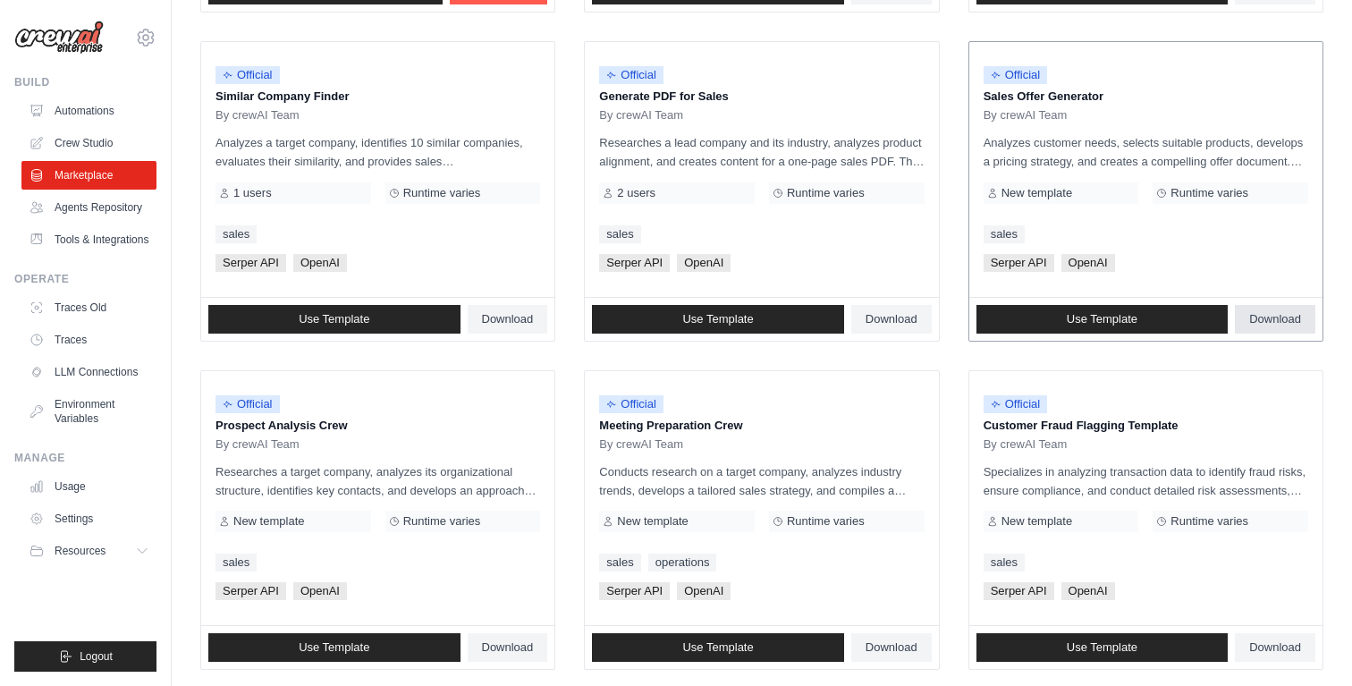
click at [1287, 323] on span "Download" at bounding box center [1275, 319] width 52 height 14
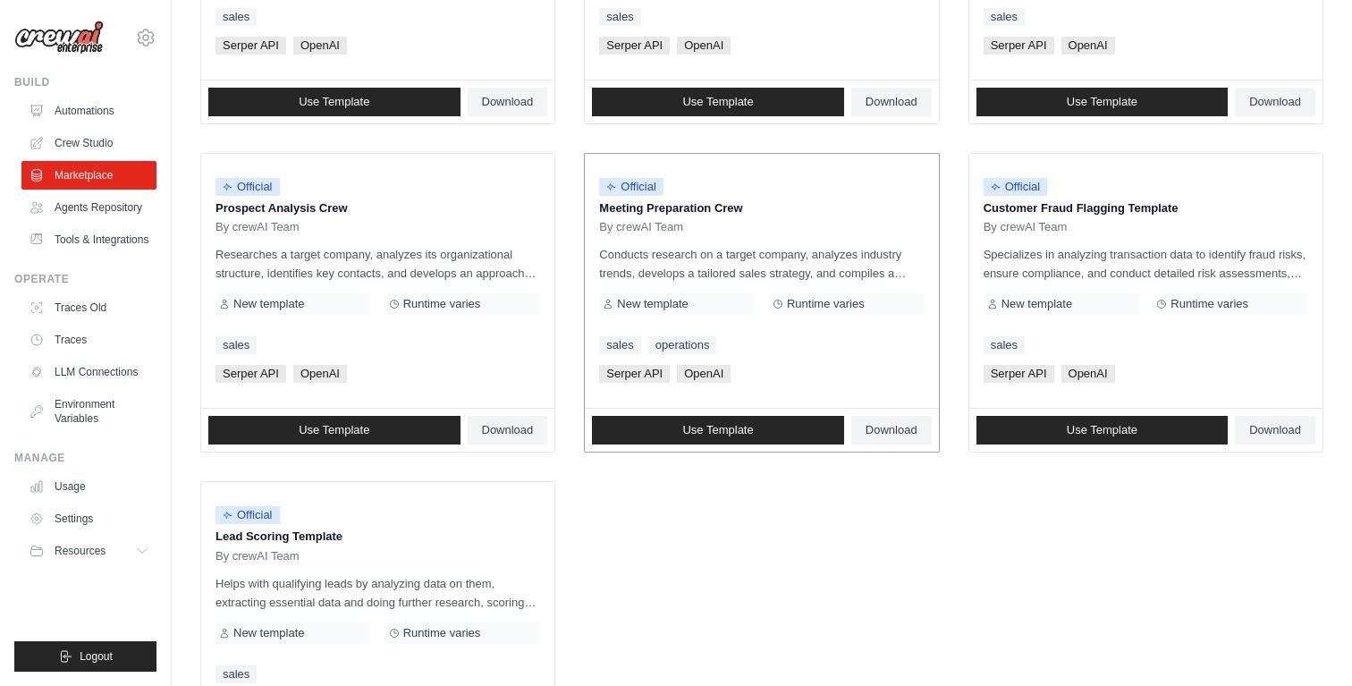
scroll to position [757, 0]
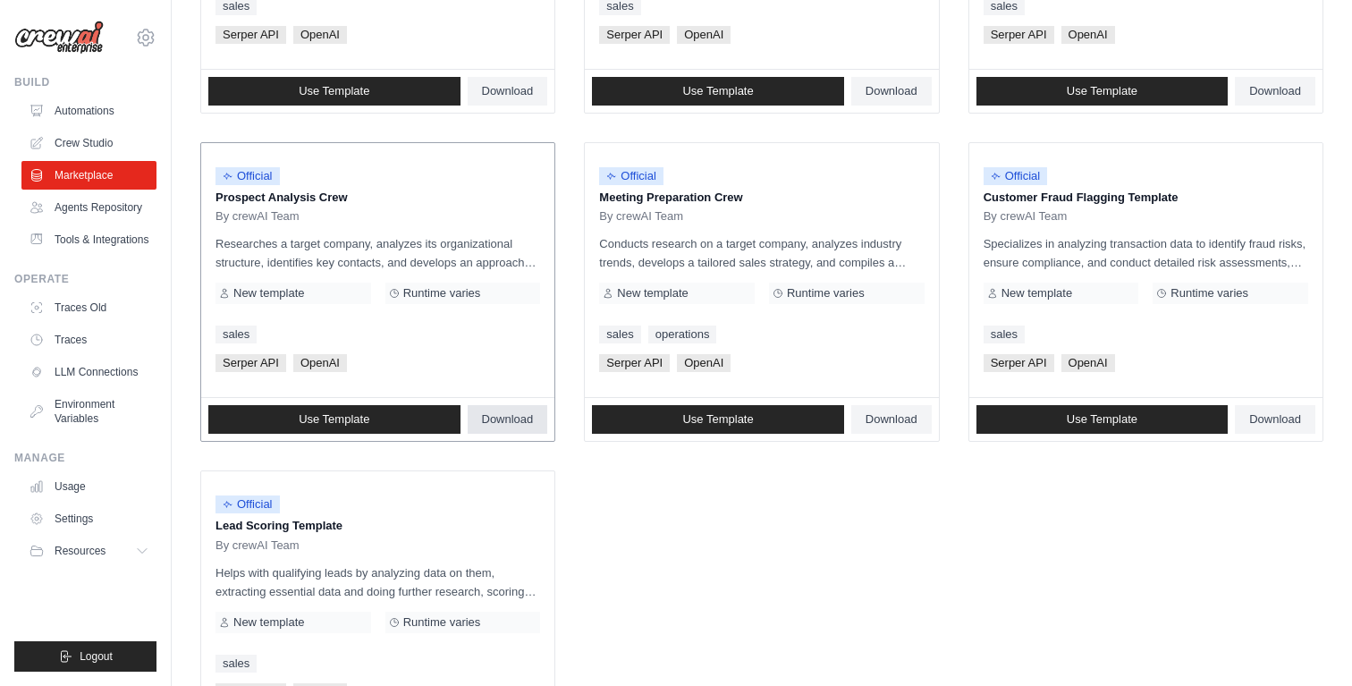
click at [502, 423] on span "Download" at bounding box center [508, 419] width 52 height 14
click at [899, 425] on span "Download" at bounding box center [891, 419] width 52 height 14
click at [1276, 418] on span "Download" at bounding box center [1275, 419] width 52 height 14
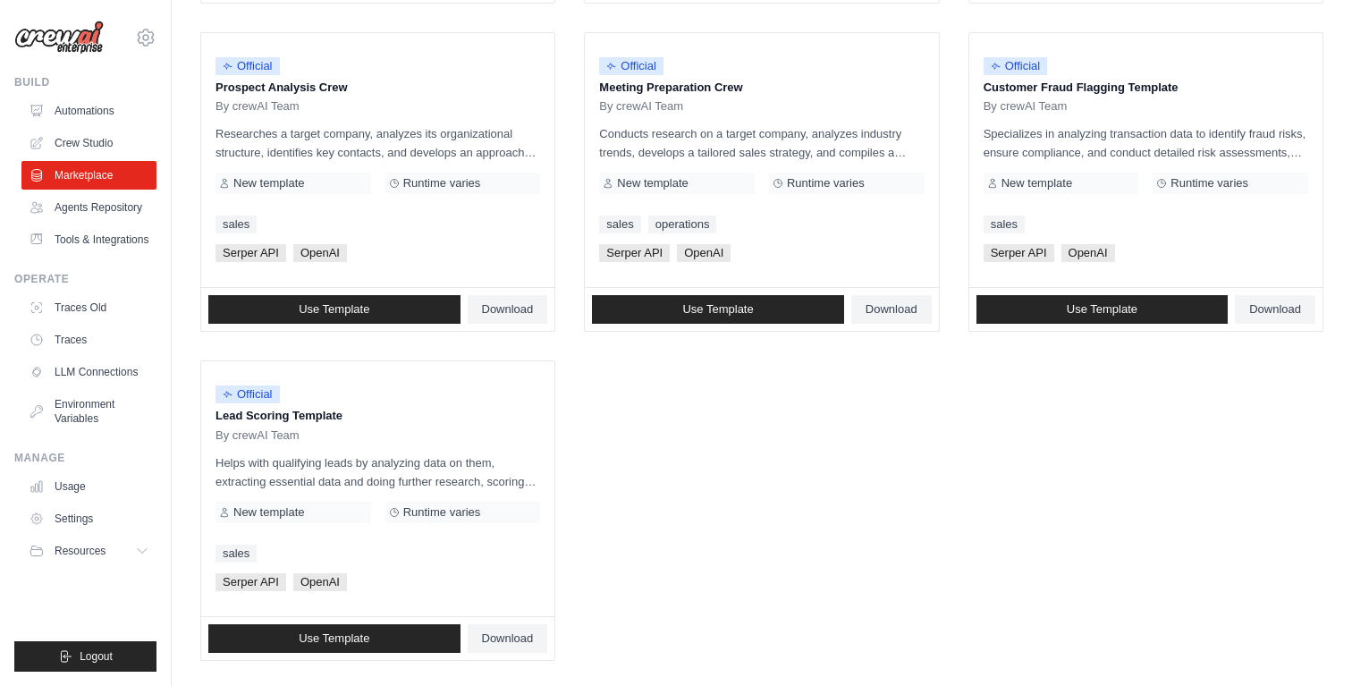
scroll to position [882, 0]
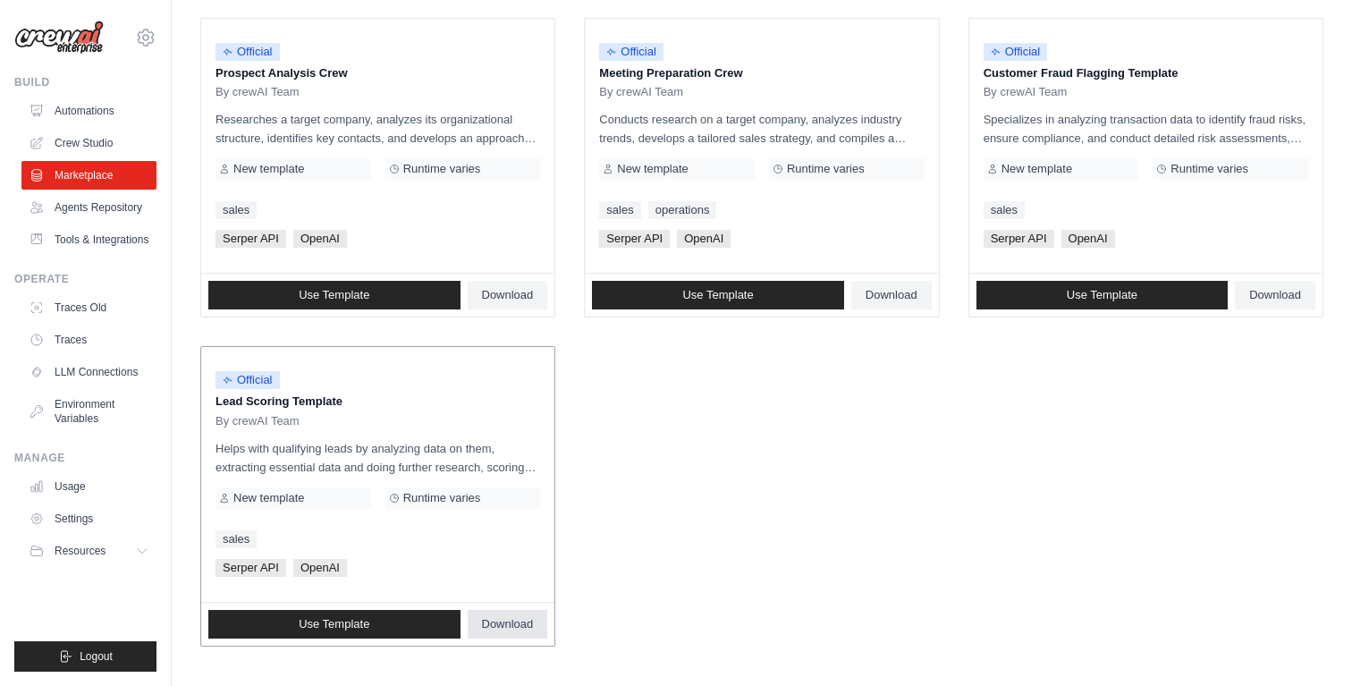
click at [515, 625] on span "Download" at bounding box center [508, 624] width 52 height 14
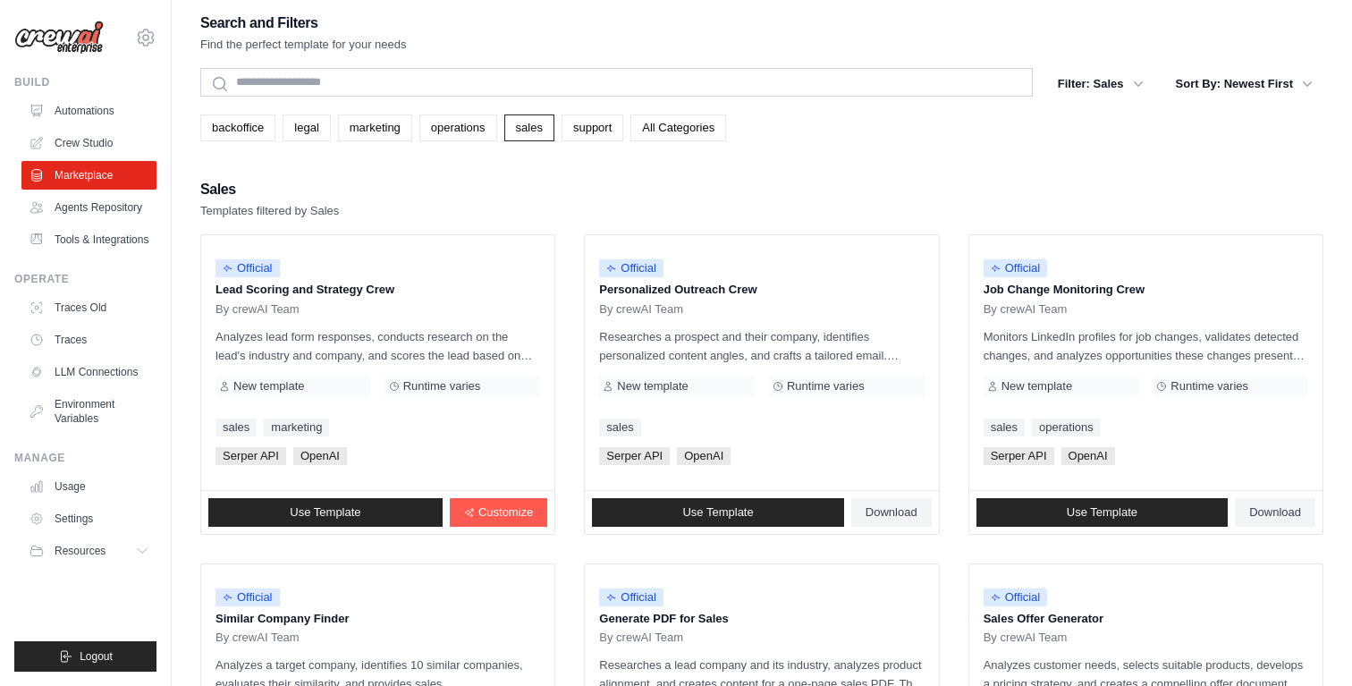
scroll to position [0, 0]
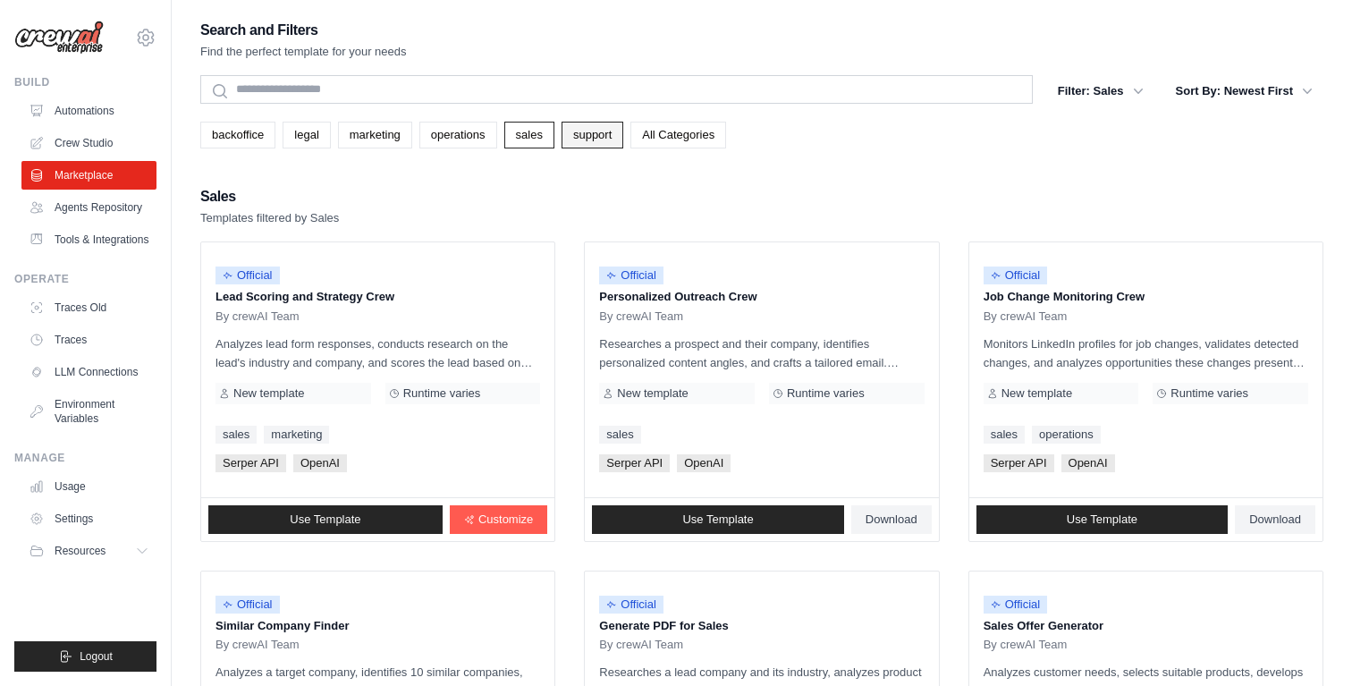
click at [623, 133] on link "support" at bounding box center [592, 135] width 62 height 27
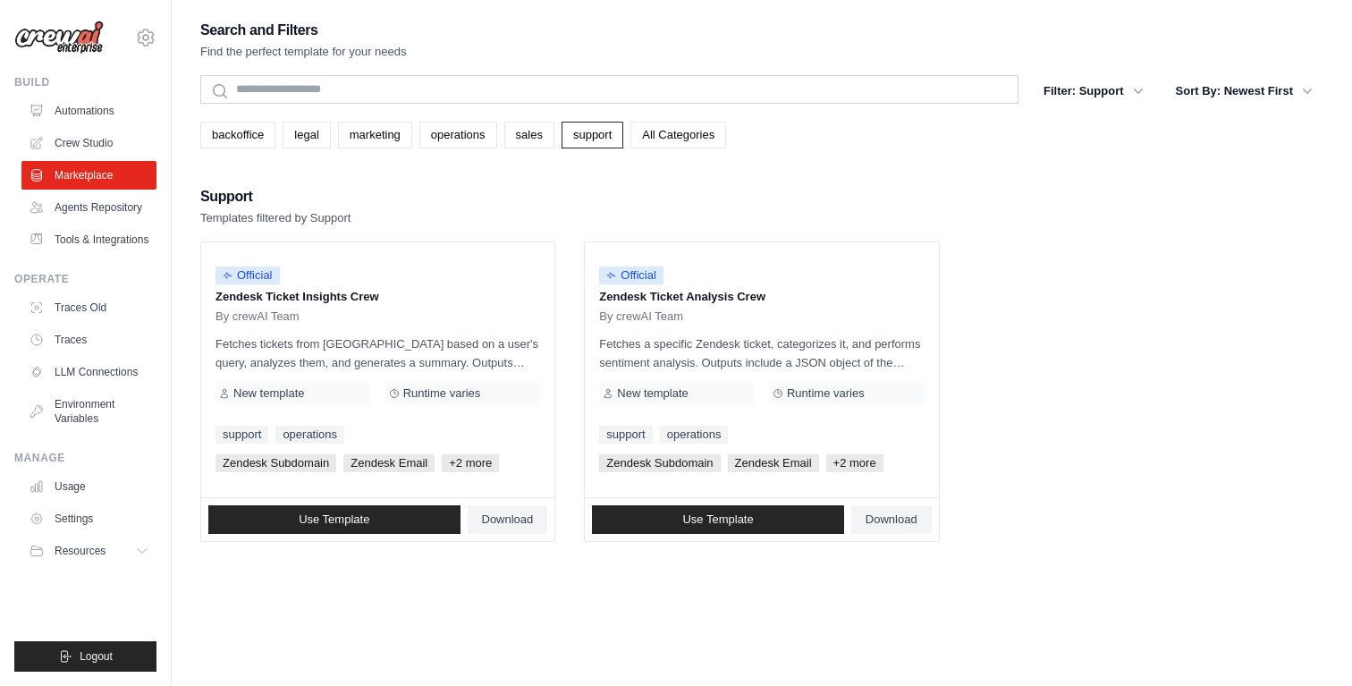
click at [704, 133] on link "All Categories" at bounding box center [678, 135] width 96 height 27
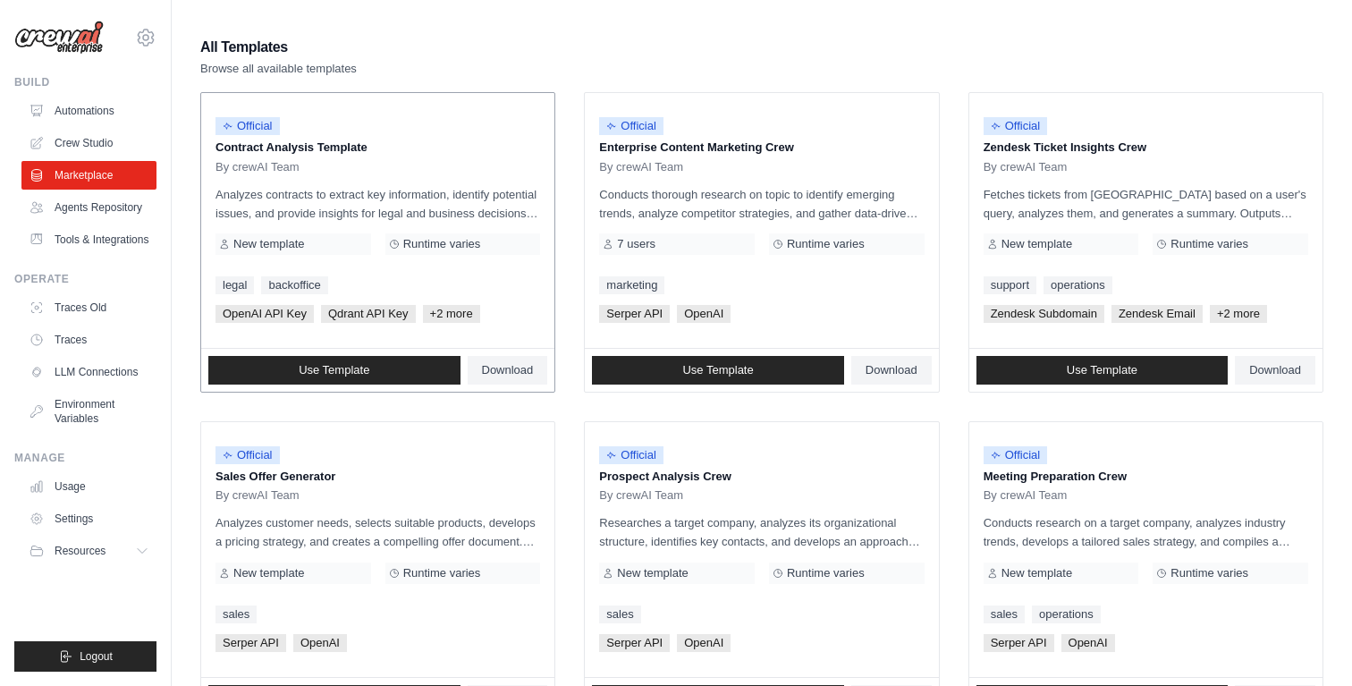
scroll to position [236, 0]
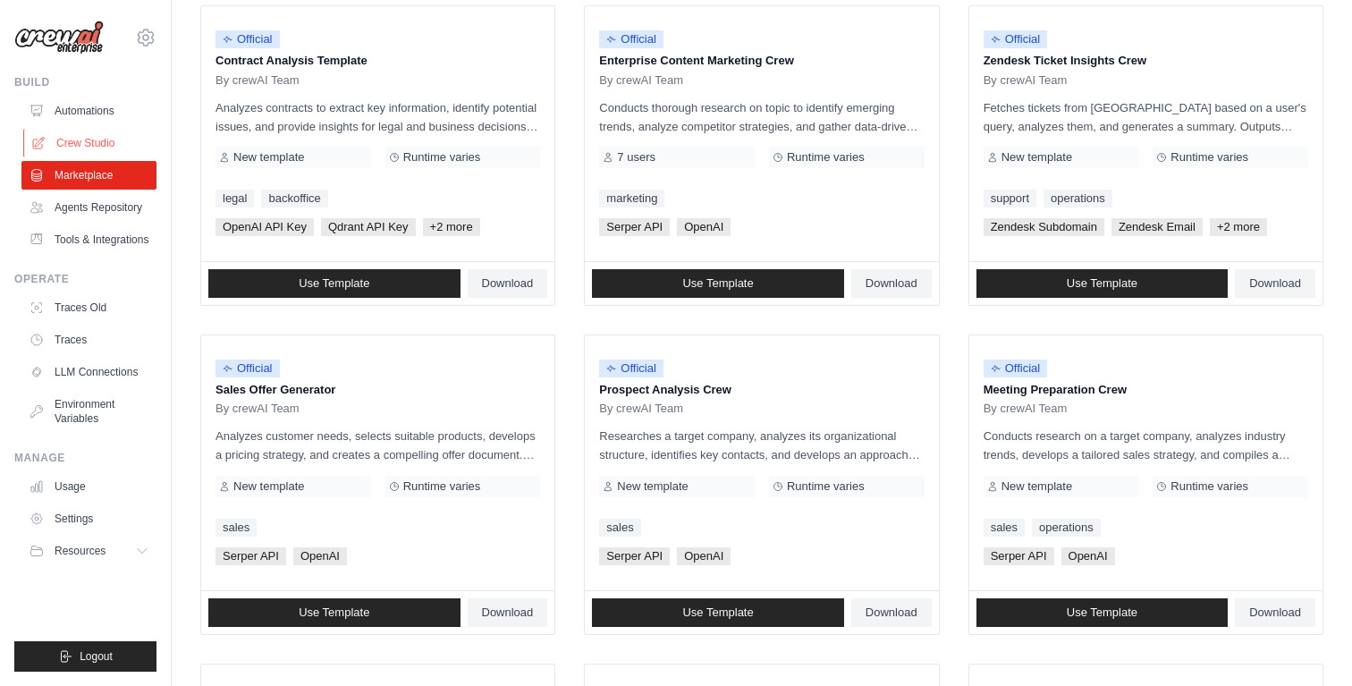
click at [70, 137] on link "Crew Studio" at bounding box center [90, 143] width 135 height 29
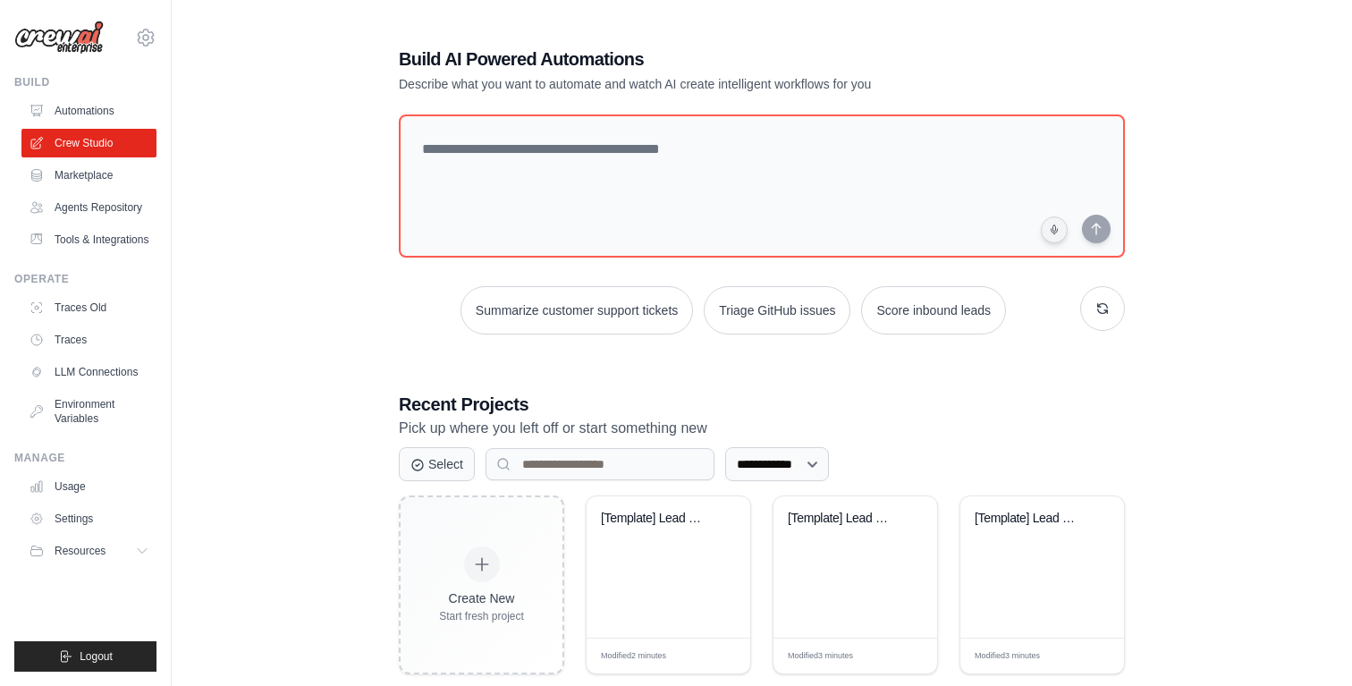
click at [78, 209] on link "Agents Repository" at bounding box center [88, 207] width 135 height 29
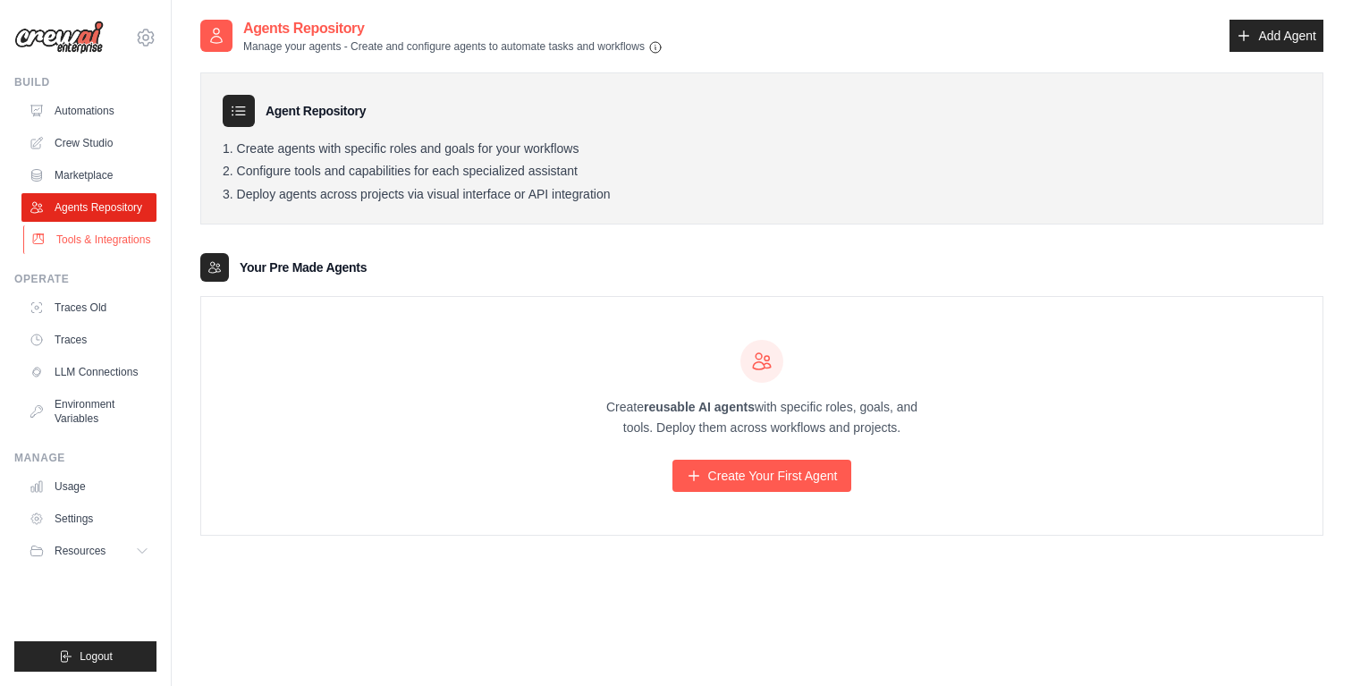
click at [68, 249] on link "Tools & Integrations" at bounding box center [90, 239] width 135 height 29
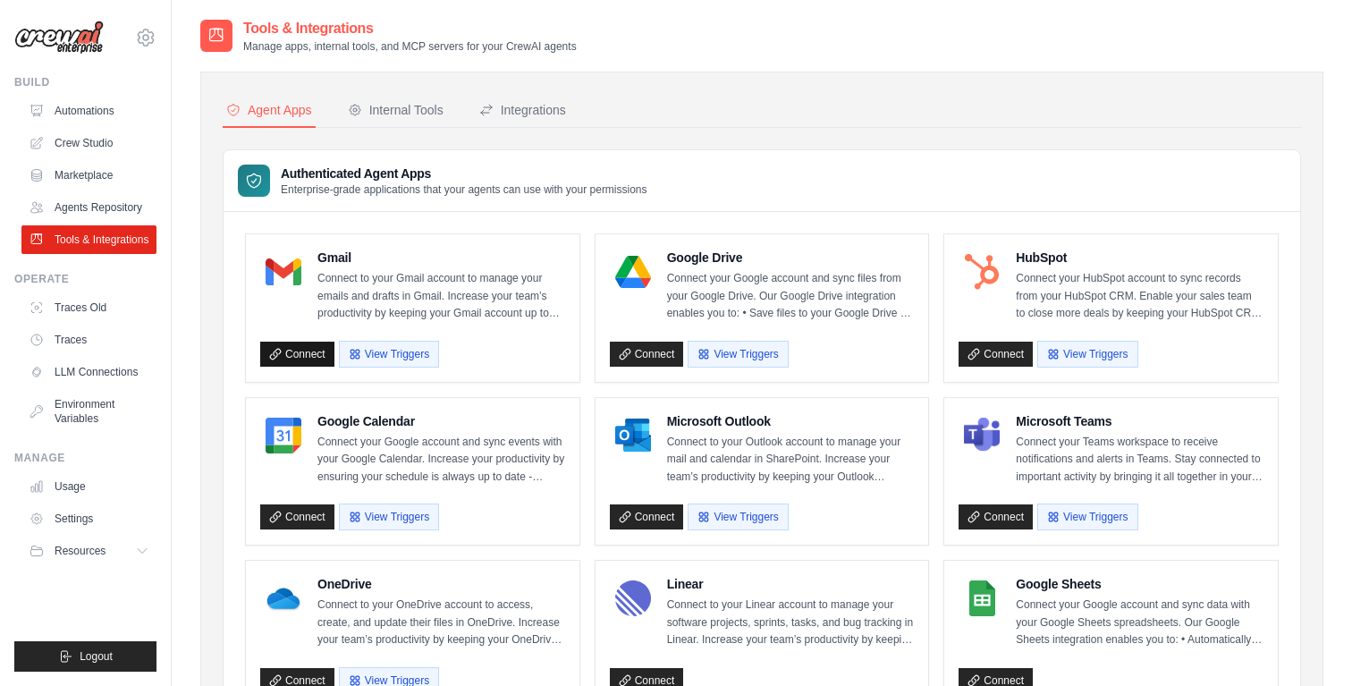
click at [300, 354] on link "Connect" at bounding box center [297, 354] width 74 height 25
click at [142, 35] on icon at bounding box center [145, 37] width 21 height 21
click at [743, 114] on nav "Agent Apps Internal Tools Integrations" at bounding box center [762, 111] width 1078 height 34
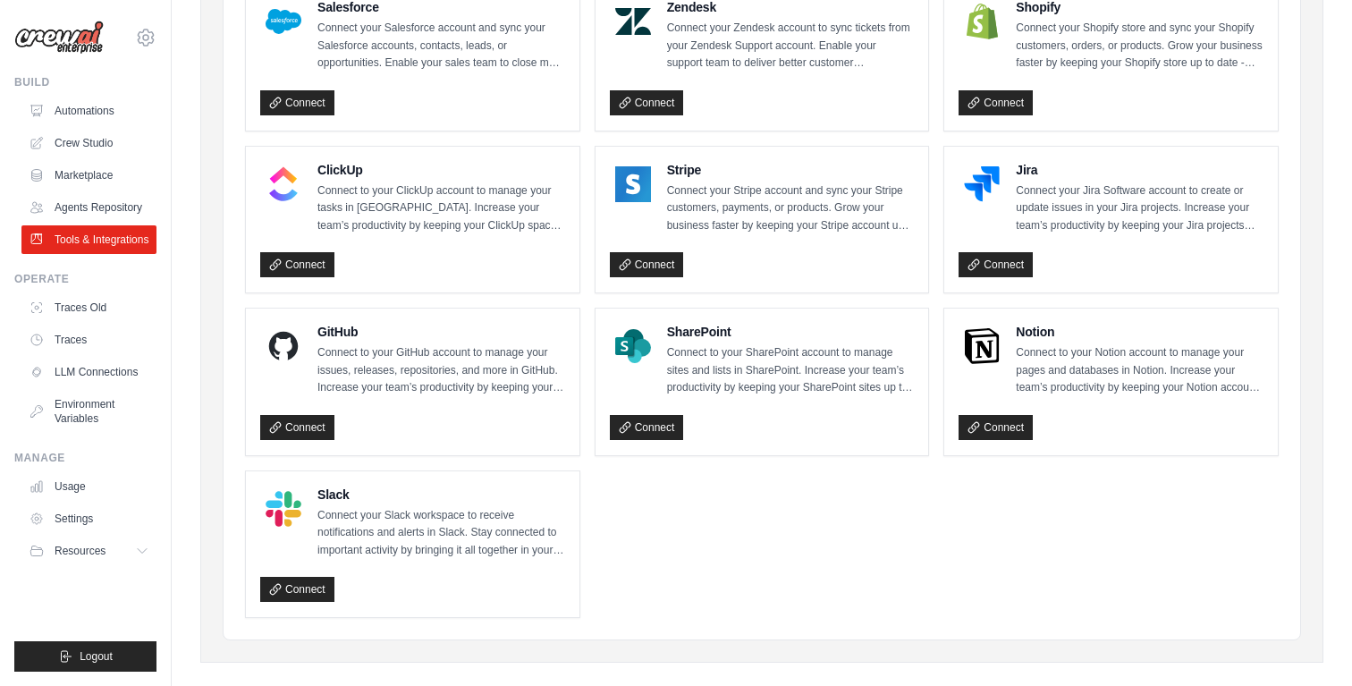
scroll to position [921, 0]
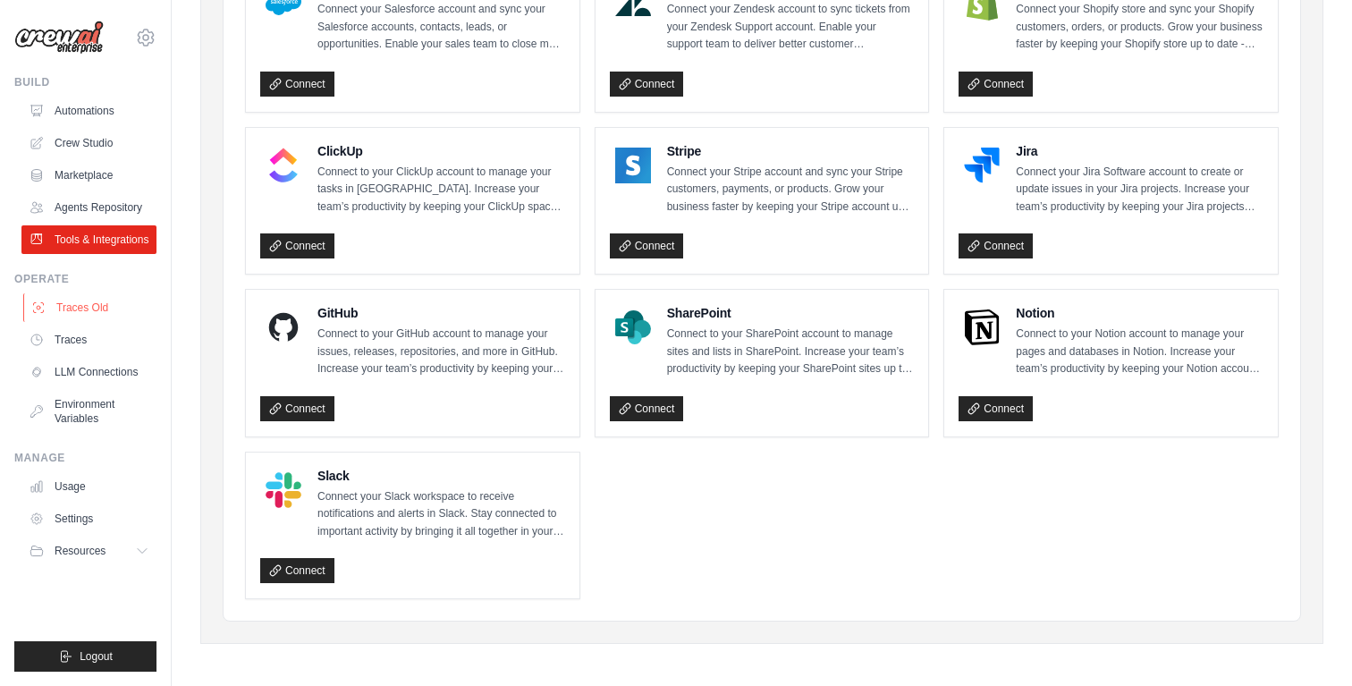
click at [93, 322] on link "Traces Old" at bounding box center [90, 307] width 135 height 29
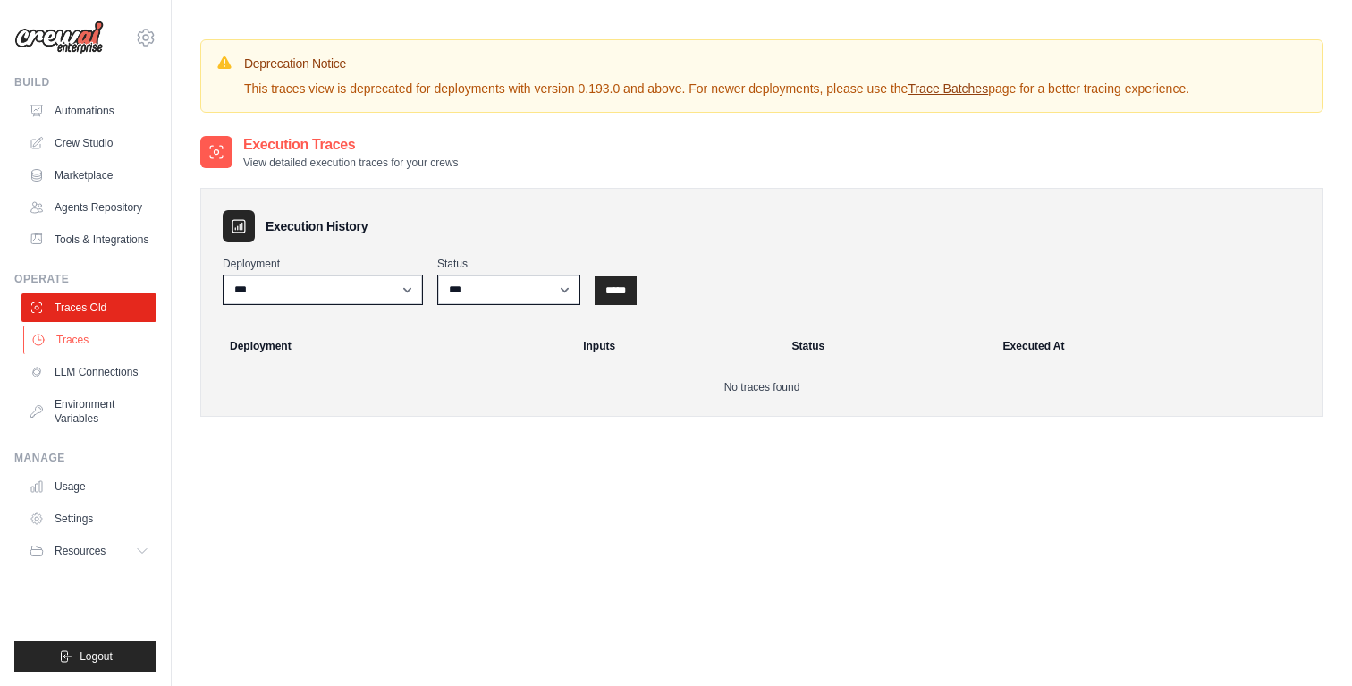
click at [79, 354] on link "Traces" at bounding box center [90, 339] width 135 height 29
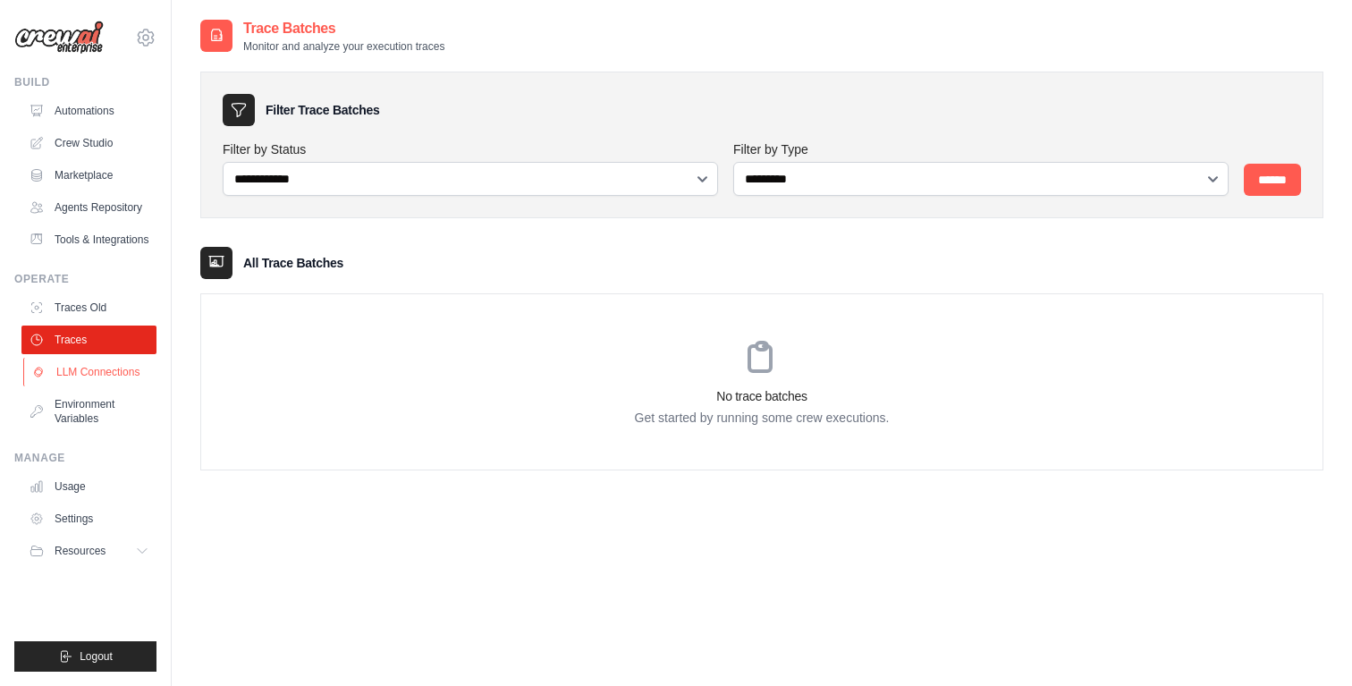
click at [83, 386] on link "LLM Connections" at bounding box center [90, 372] width 135 height 29
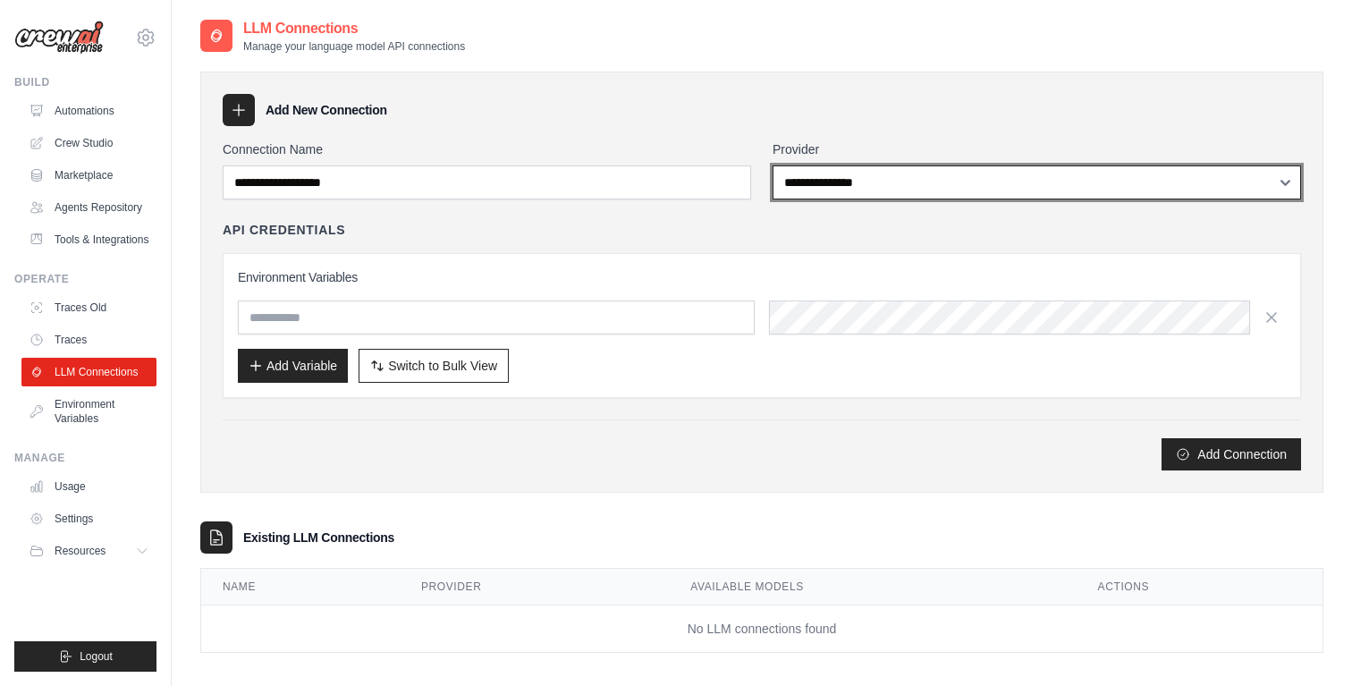
click at [840, 193] on select "**********" at bounding box center [1036, 182] width 528 height 34
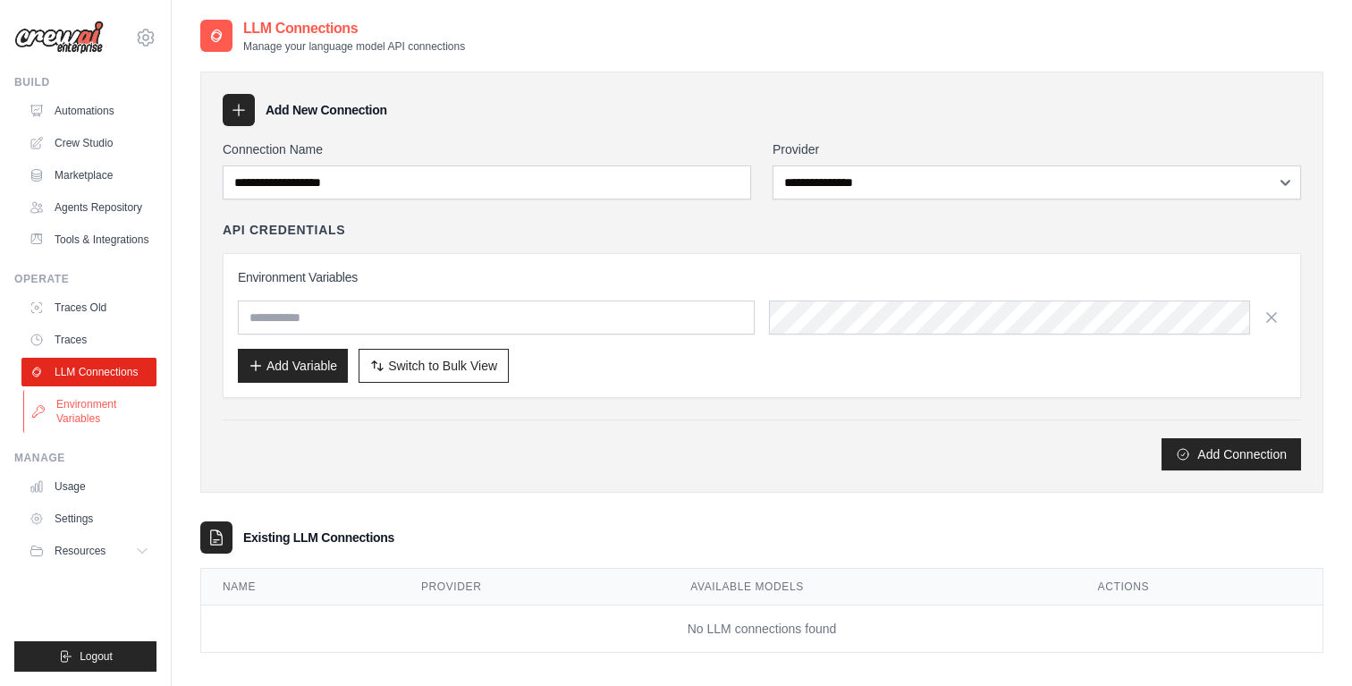
click at [69, 428] on link "Environment Variables" at bounding box center [90, 411] width 135 height 43
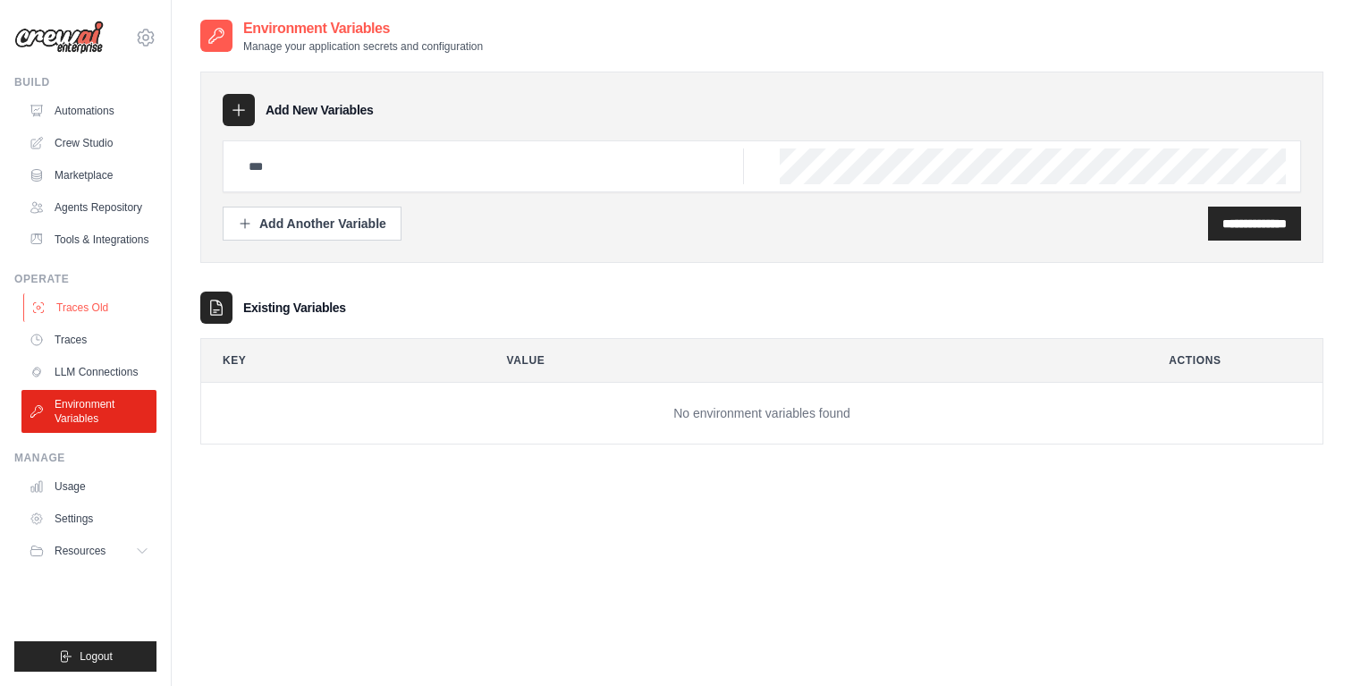
click at [72, 319] on link "Traces Old" at bounding box center [90, 307] width 135 height 29
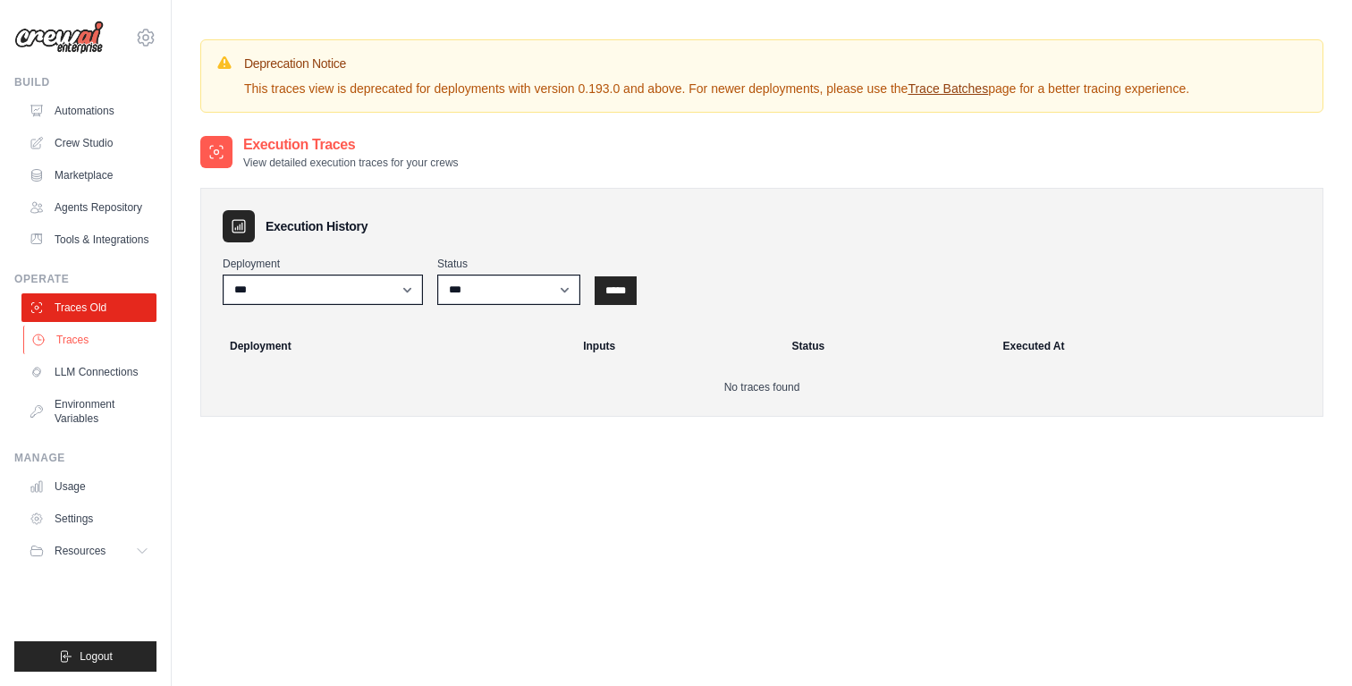
click at [70, 354] on link "Traces" at bounding box center [90, 339] width 135 height 29
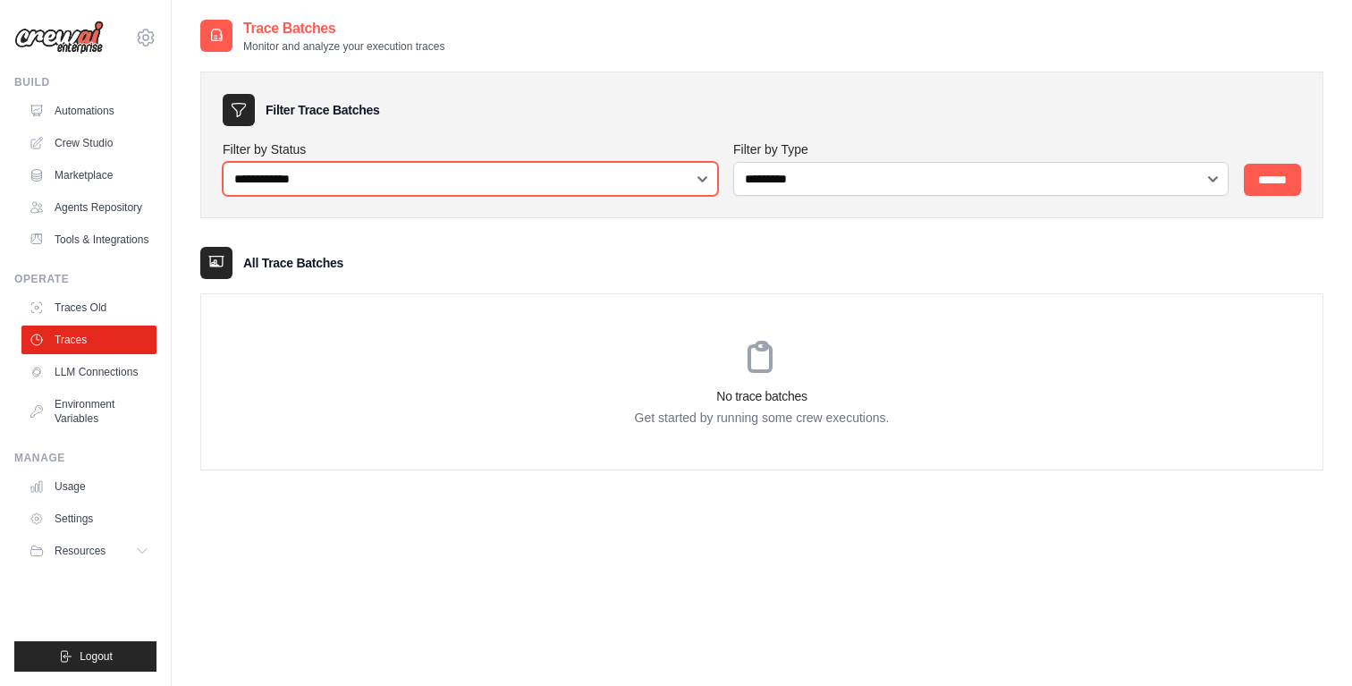
click at [419, 179] on select "**********" at bounding box center [470, 179] width 495 height 34
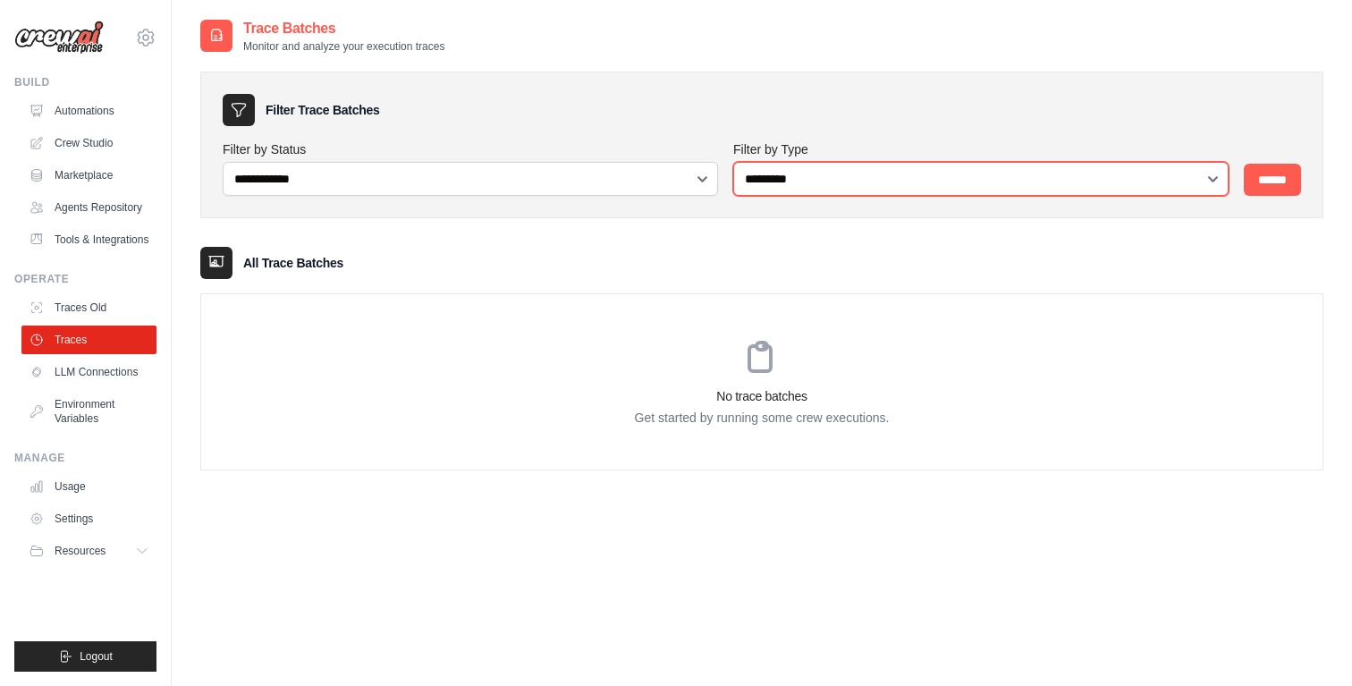
click at [825, 178] on select "**********" at bounding box center [980, 179] width 495 height 34
click at [733, 162] on select "**********" at bounding box center [980, 179] width 495 height 34
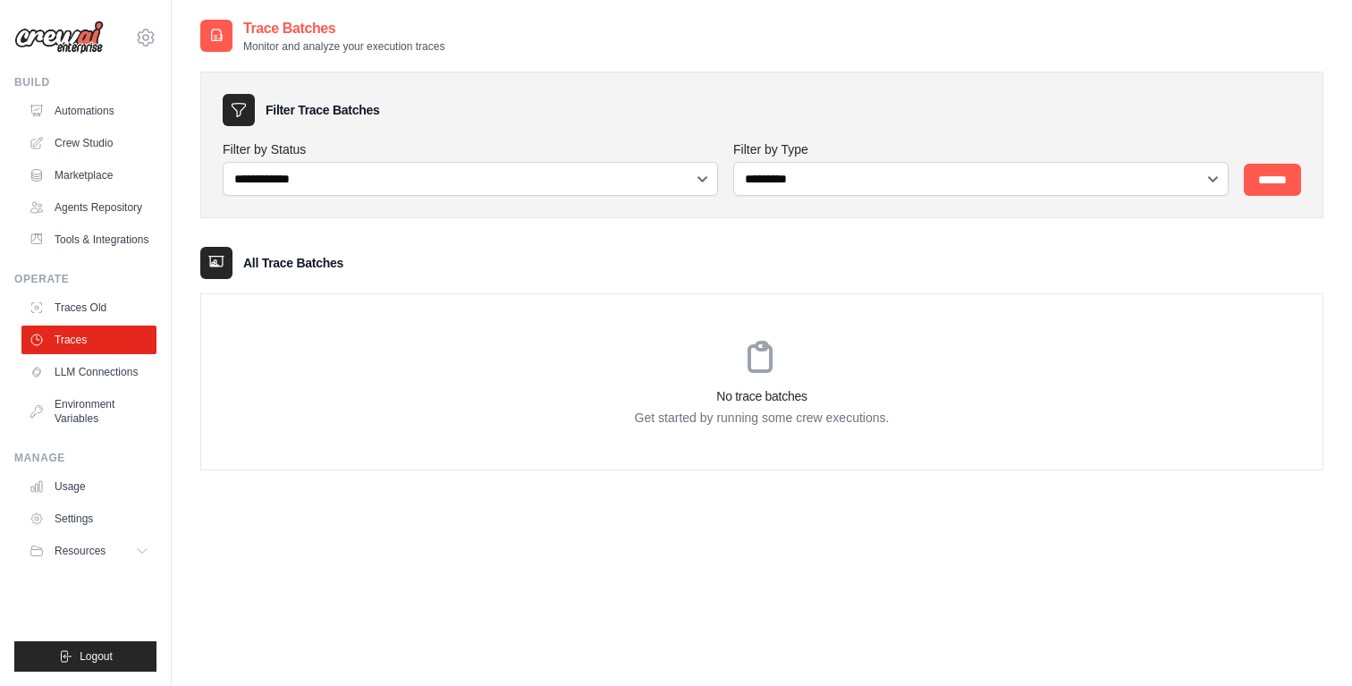
click at [561, 91] on div "**********" at bounding box center [761, 145] width 1123 height 147
click at [73, 501] on link "Usage" at bounding box center [90, 486] width 135 height 29
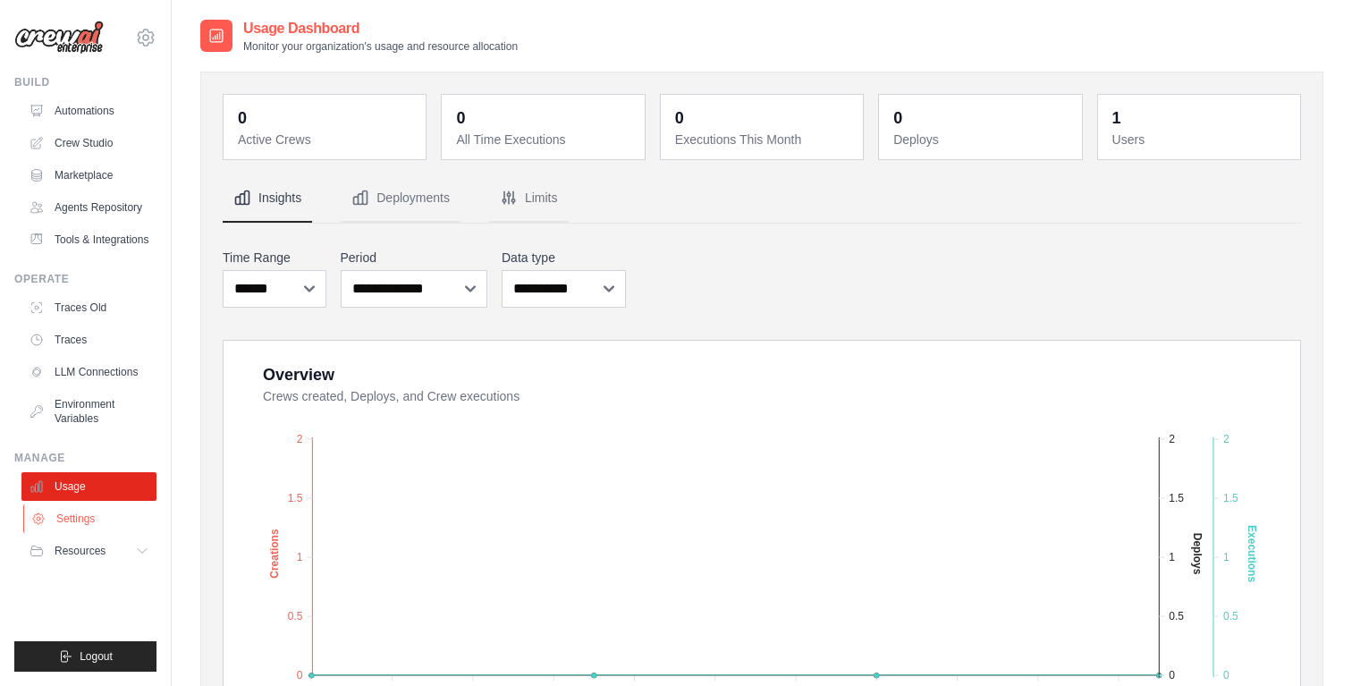
click at [75, 533] on link "Settings" at bounding box center [90, 518] width 135 height 29
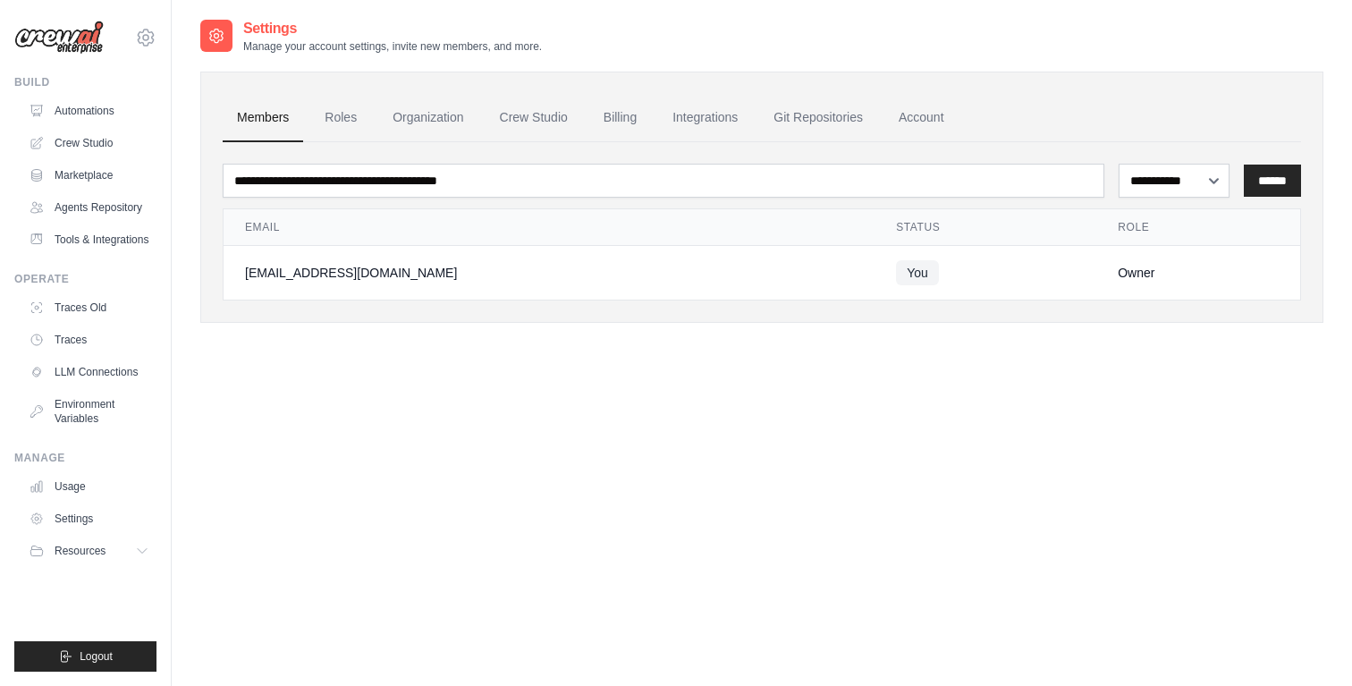
click at [73, 558] on span "Resources" at bounding box center [80, 551] width 51 height 14
click at [91, 133] on link "Crew Studio" at bounding box center [90, 143] width 135 height 29
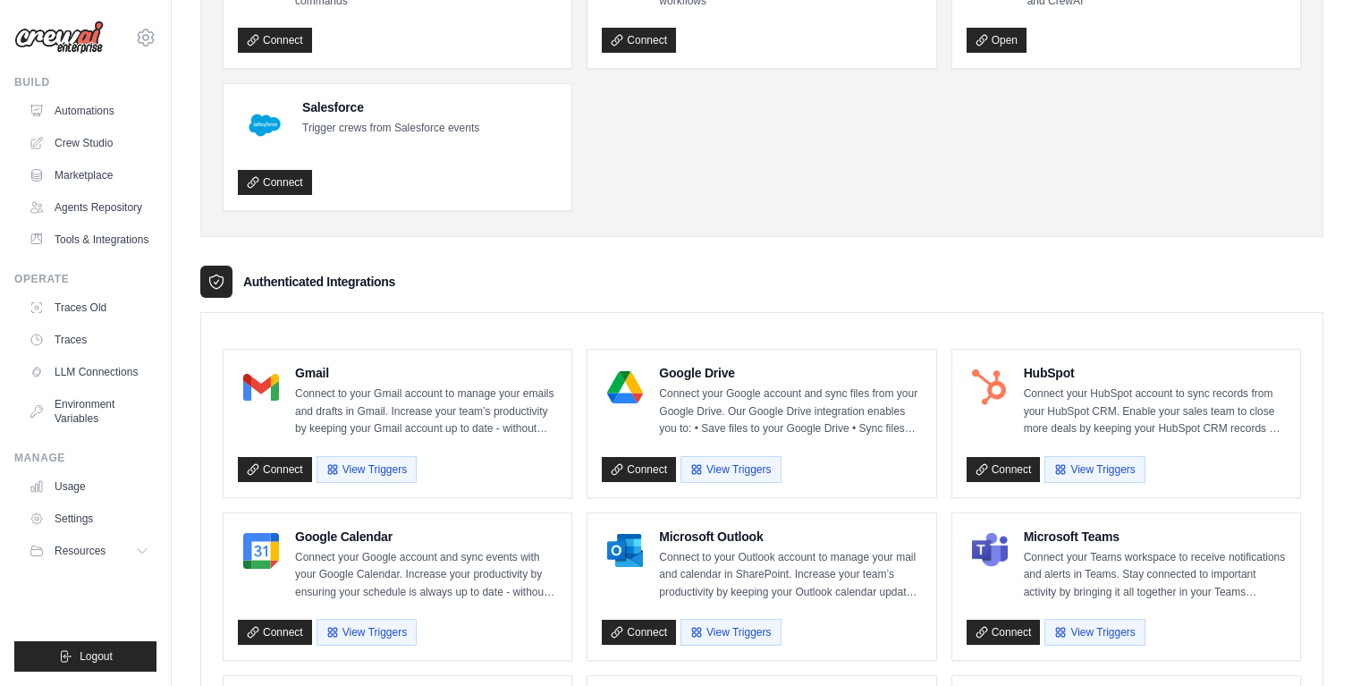
scroll to position [211, 0]
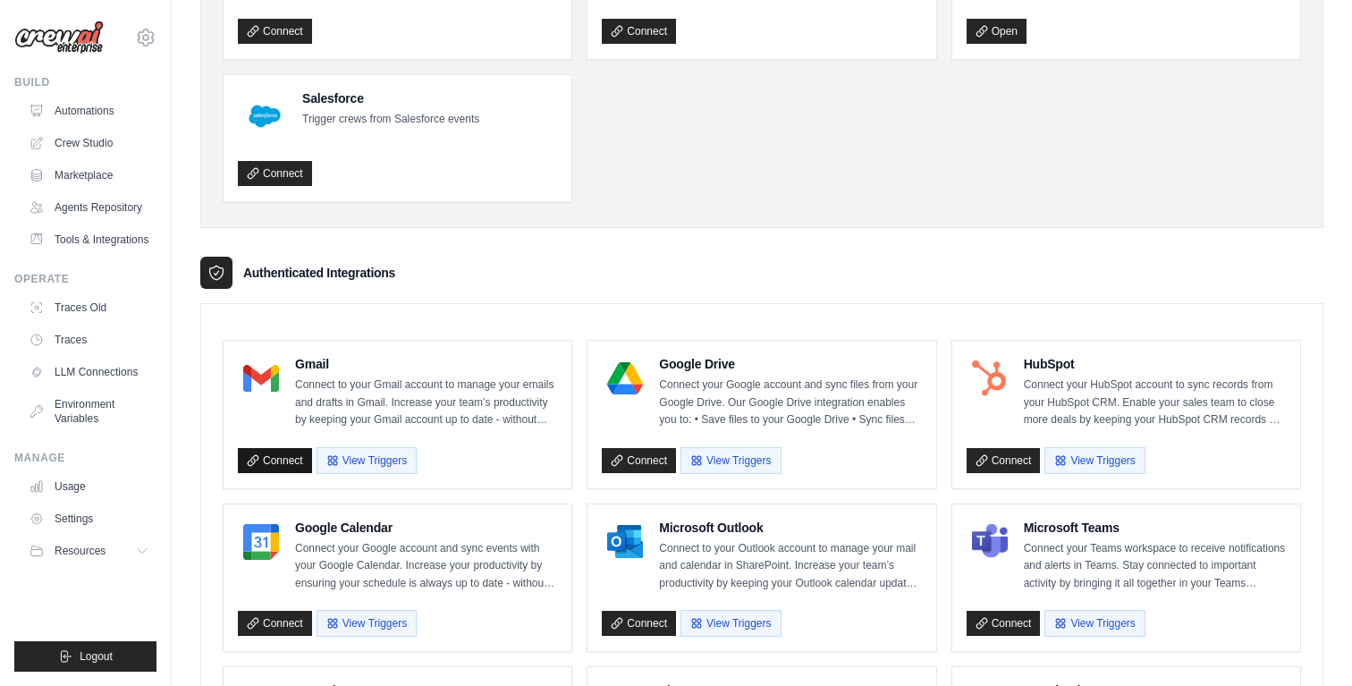
click at [281, 455] on link "Connect" at bounding box center [275, 460] width 74 height 25
click at [375, 455] on button "View Triggers" at bounding box center [366, 459] width 100 height 27
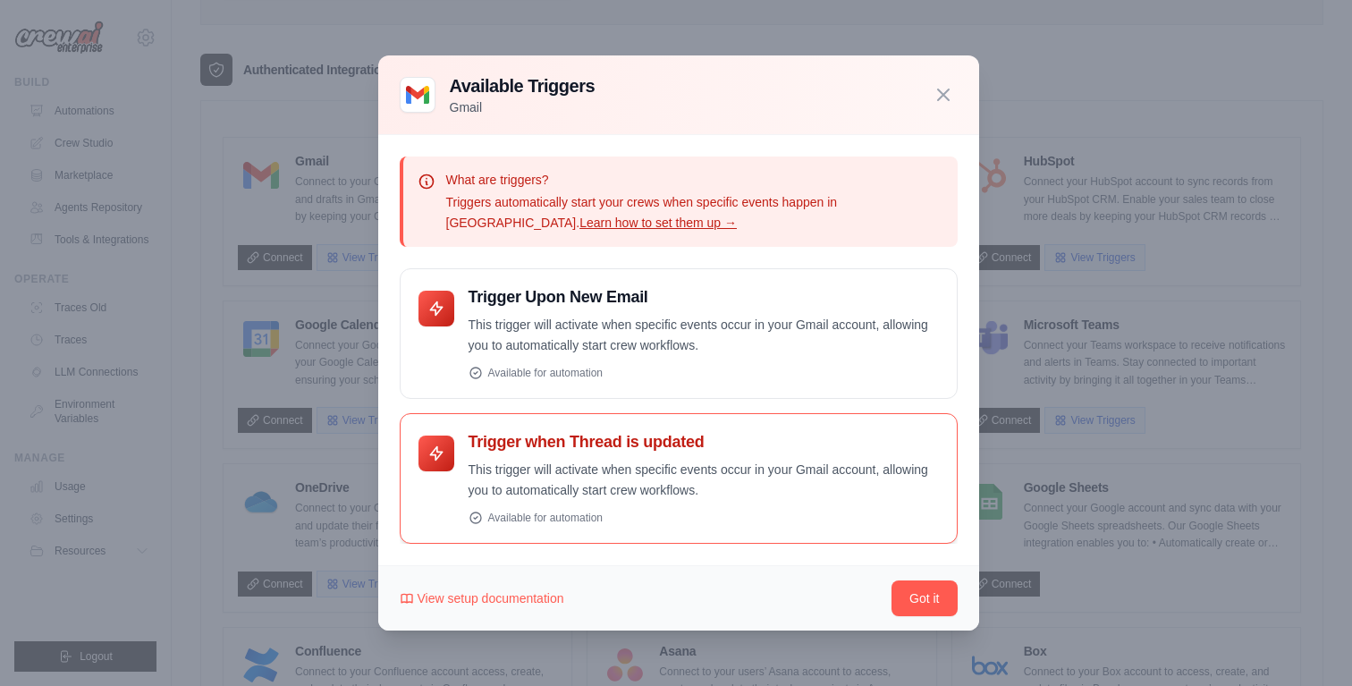
scroll to position [437, 0]
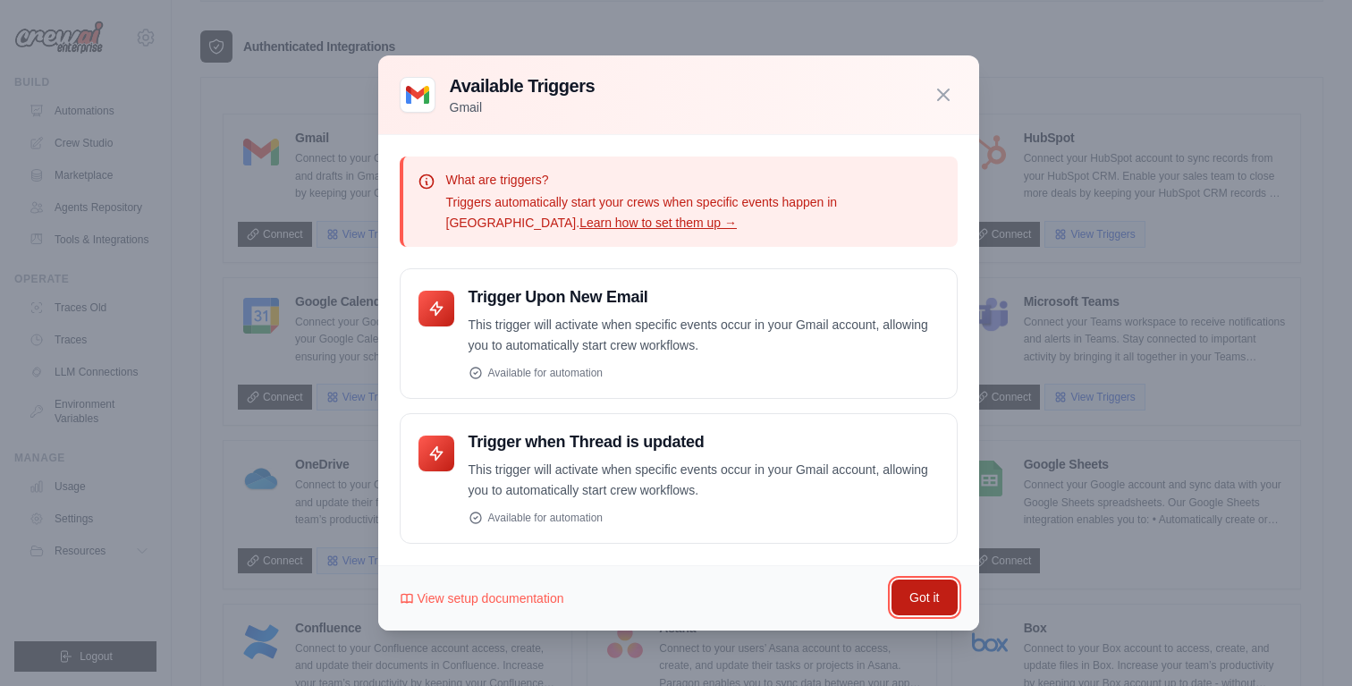
click at [932, 600] on button "Got it" at bounding box center [923, 597] width 65 height 36
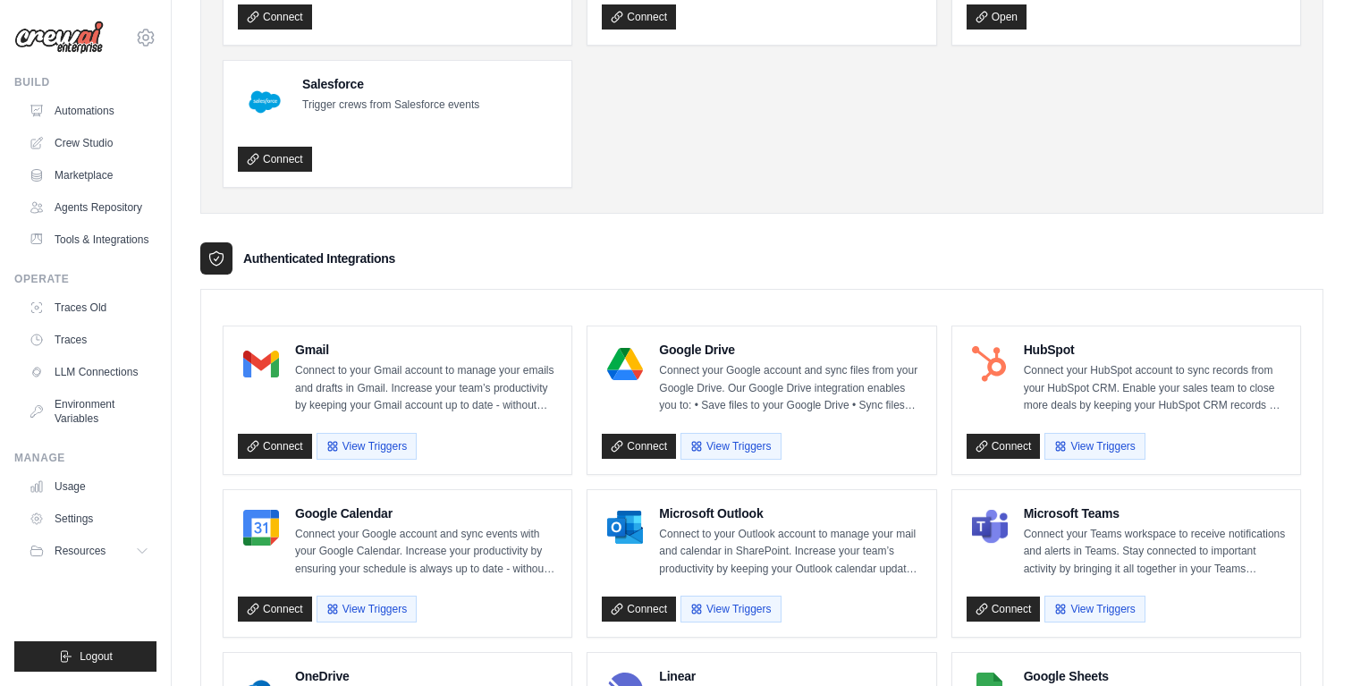
scroll to position [45, 0]
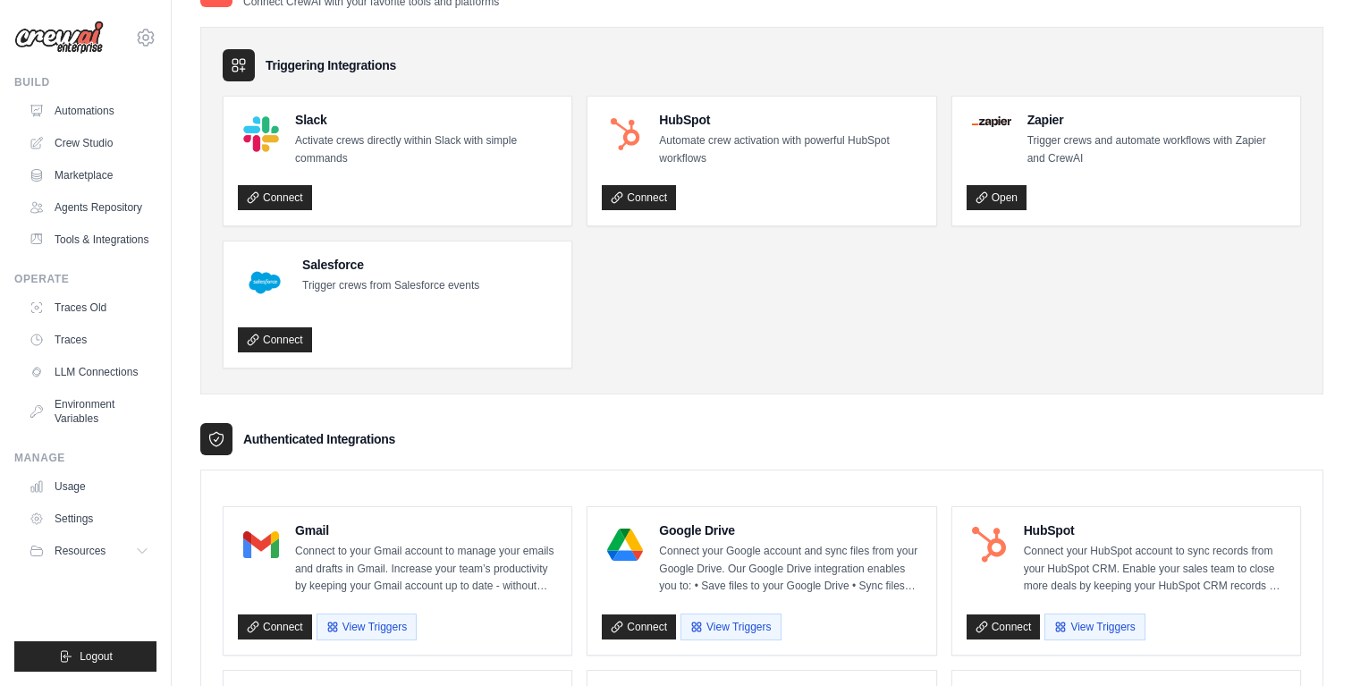
click at [212, 438] on icon at bounding box center [216, 439] width 18 height 18
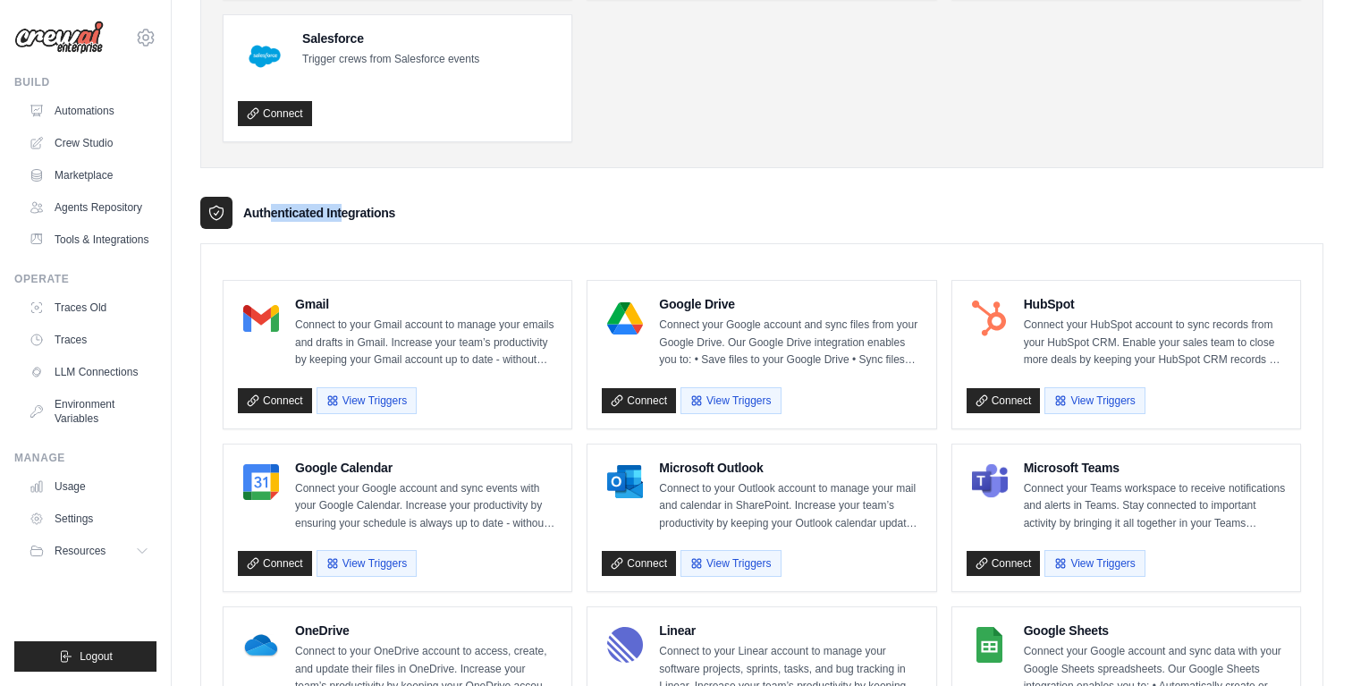
scroll to position [0, 0]
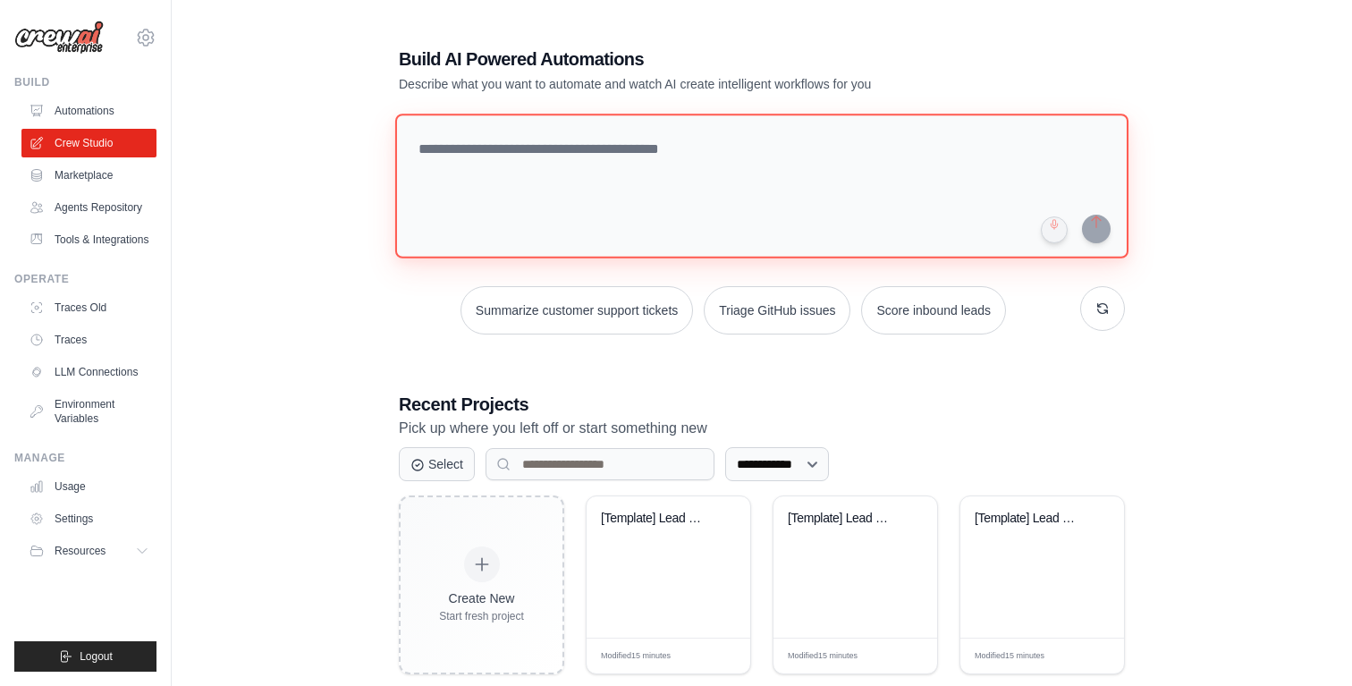
click at [500, 148] on textarea at bounding box center [761, 186] width 733 height 145
type textarea "******"
